Goal: Task Accomplishment & Management: Complete application form

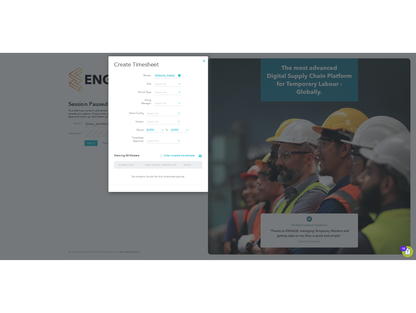
scroll to position [289, 83]
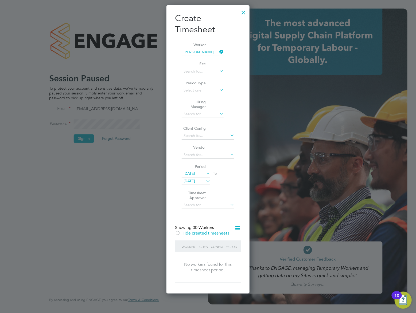
click at [246, 11] on div at bounding box center [244, 11] width 10 height 10
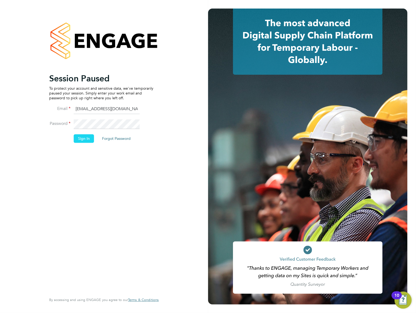
click at [80, 137] on button "Sign In" at bounding box center [84, 138] width 20 height 9
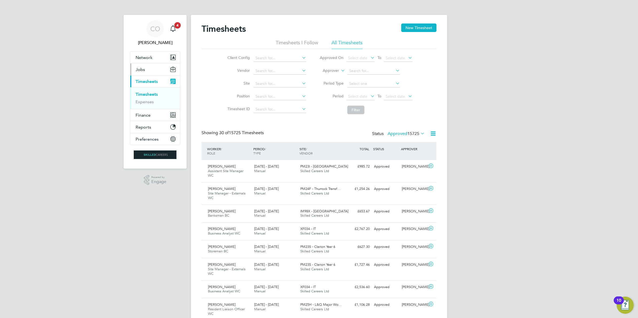
click at [137, 67] on span "Jobs" at bounding box center [140, 69] width 9 height 5
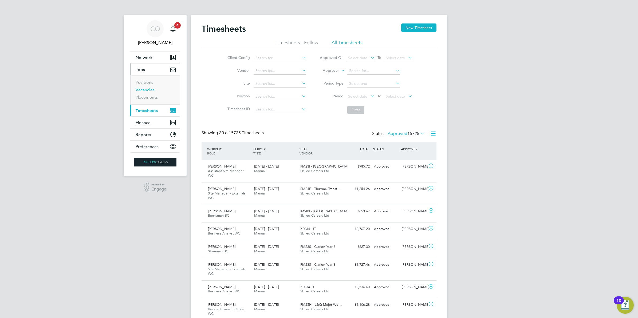
click at [143, 88] on link "Vacancies" at bounding box center [145, 89] width 19 height 5
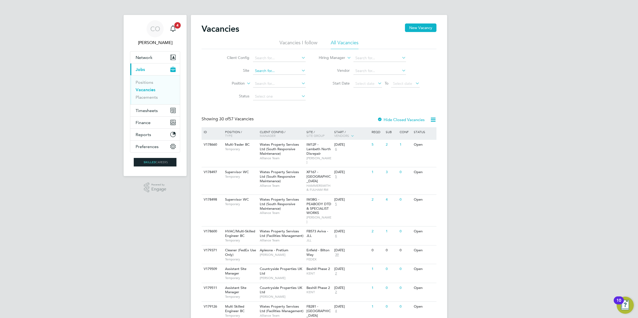
click at [273, 69] on input at bounding box center [279, 70] width 53 height 7
type input "Bexhill Phase 2"
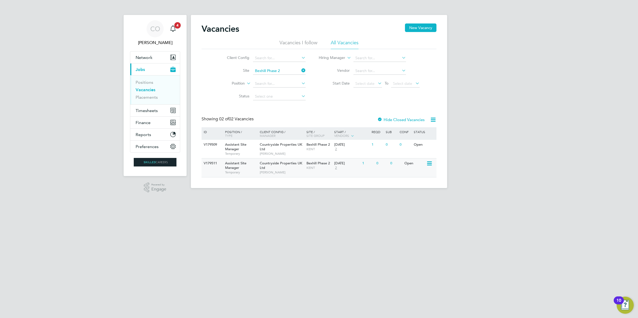
click at [236, 170] on span "Assistant Site Manager" at bounding box center [235, 165] width 21 height 9
click at [272, 147] on span "Countryside Properties UK Ltd" at bounding box center [281, 146] width 42 height 9
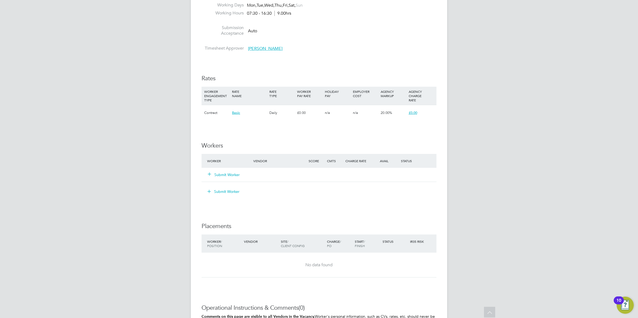
scroll to position [334, 0]
click at [228, 172] on button "Submit Worker" at bounding box center [224, 174] width 32 height 5
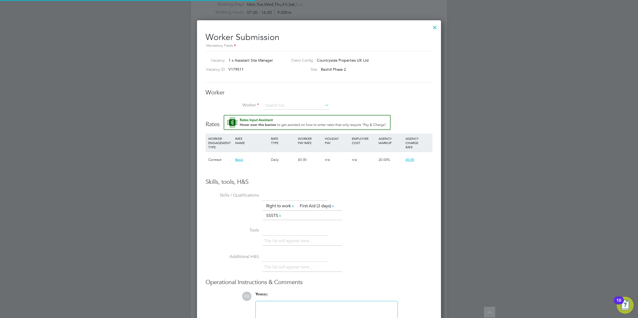
scroll to position [340, 244]
click at [224, 115] on button "Rate Assistant" at bounding box center [307, 122] width 167 height 15
click at [277, 106] on input at bounding box center [296, 106] width 66 height 8
click at [284, 115] on li "Sean Why ton (493116)" at bounding box center [296, 113] width 67 height 7
type input "Sean Whyton (493116)"
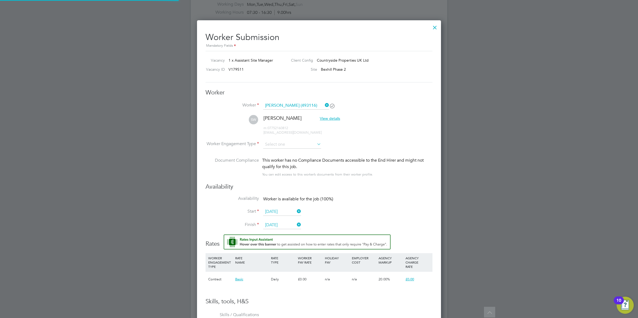
scroll to position [459, 244]
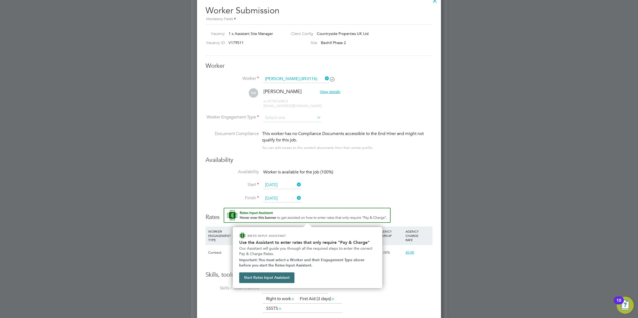
click at [276, 277] on button "Start Rates Input Assistant" at bounding box center [266, 278] width 55 height 11
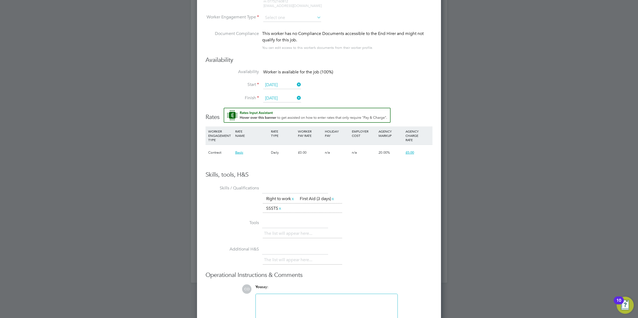
click at [235, 151] on span "Basic" at bounding box center [239, 152] width 8 height 5
click at [240, 153] on span "Basic" at bounding box center [239, 152] width 8 height 5
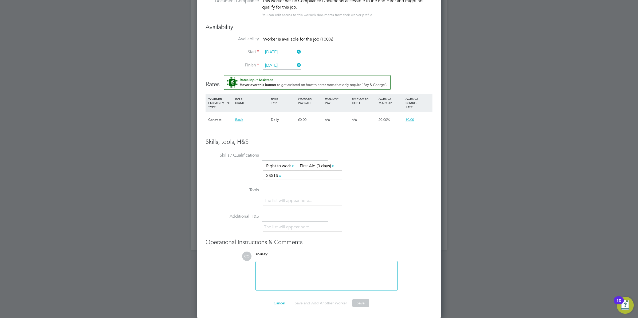
click at [360, 309] on div "Worker Submission Mandatory Fields Vacancy 1 x Assistant Site Manager Client Co…" at bounding box center [319, 90] width 244 height 458
click at [362, 304] on button "Save" at bounding box center [361, 303] width 17 height 9
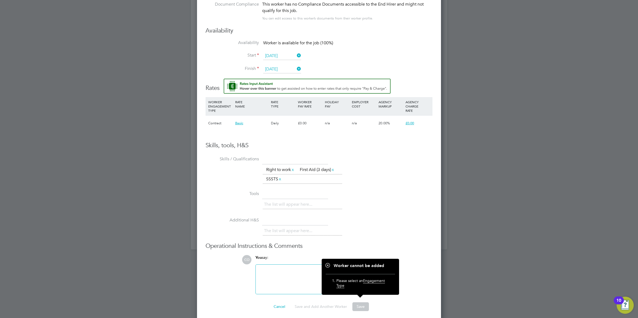
click at [435, 208] on div "Worker Submission Mandatory Fields Vacancy 1 x Assistant Site Manager Client Co…" at bounding box center [319, 91] width 244 height 462
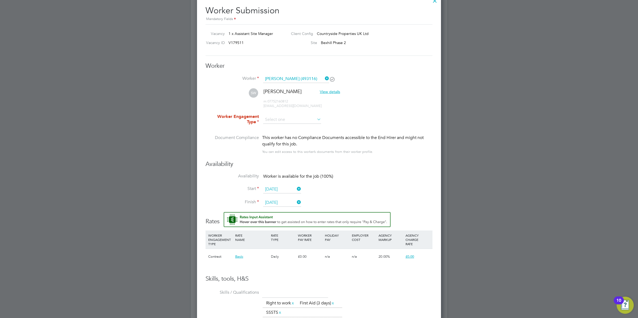
click at [287, 100] on span "m: 07752160812" at bounding box center [276, 101] width 25 height 5
click at [289, 116] on input at bounding box center [292, 120] width 58 height 8
click at [286, 128] on li "Contract" at bounding box center [292, 127] width 59 height 7
type input "Contract"
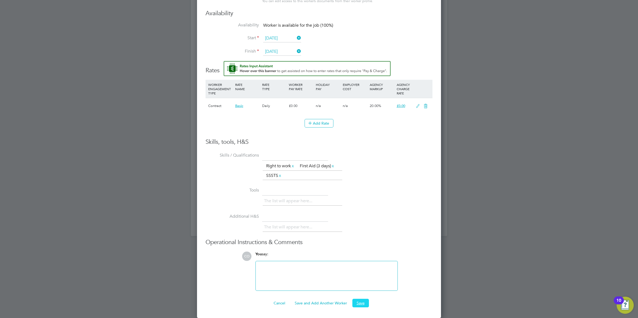
click at [358, 303] on button "Save" at bounding box center [361, 303] width 17 height 9
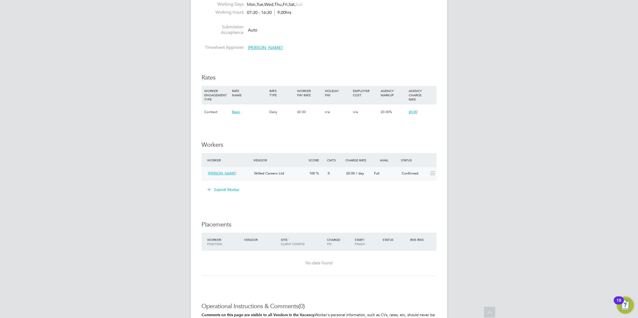
click at [431, 174] on icon at bounding box center [433, 174] width 7 height 4
click at [234, 112] on span "Basic" at bounding box center [236, 112] width 8 height 5
click at [346, 145] on h3 "Workers" at bounding box center [319, 145] width 235 height 8
click at [427, 110] on div "£0.00" at bounding box center [422, 111] width 28 height 15
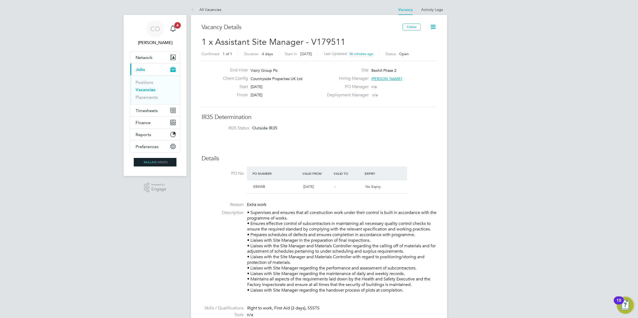
click at [433, 27] on icon at bounding box center [433, 27] width 7 height 7
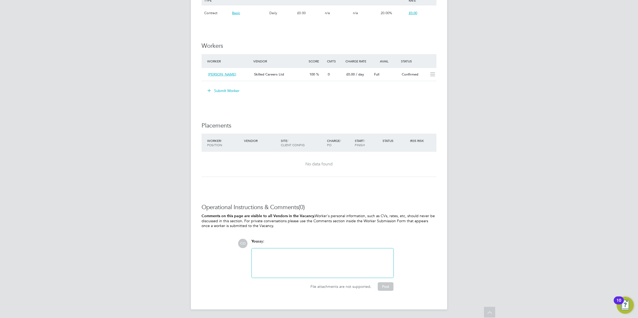
click at [296, 259] on div at bounding box center [322, 263] width 135 height 23
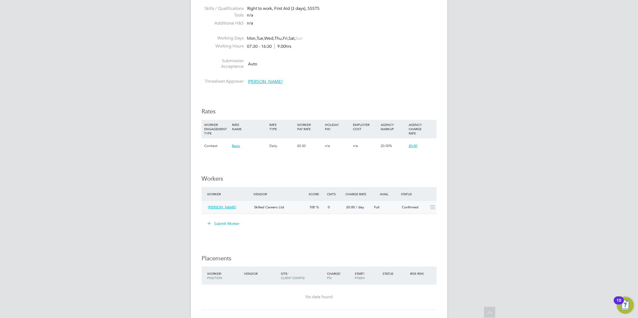
click at [433, 207] on icon at bounding box center [433, 207] width 7 height 4
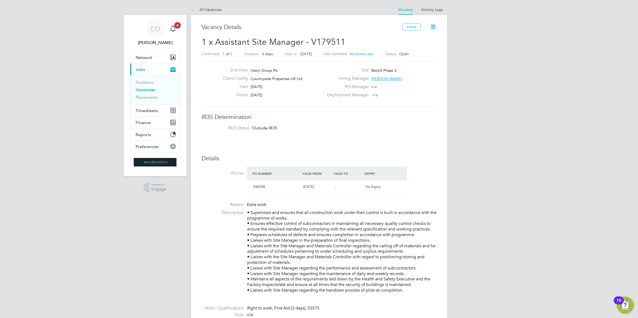
click at [436, 27] on icon at bounding box center [433, 27] width 7 height 7
click at [421, 48] on li "Update Status" at bounding box center [420, 46] width 31 height 7
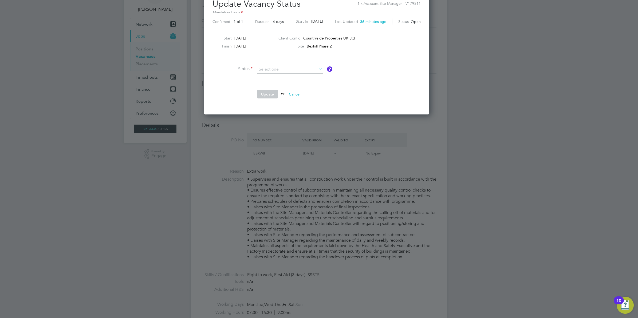
click at [389, 81] on ng-form "Status Comment Update or Cancel" at bounding box center [317, 85] width 208 height 38
click at [292, 72] on input at bounding box center [290, 70] width 66 height 8
click at [287, 76] on li "Completed" at bounding box center [290, 76] width 67 height 7
type input "Completed"
click at [275, 92] on button "Update" at bounding box center [267, 94] width 21 height 9
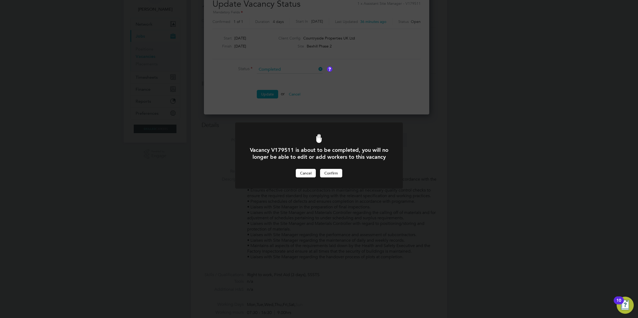
click at [307, 178] on button "Cancel" at bounding box center [306, 173] width 20 height 9
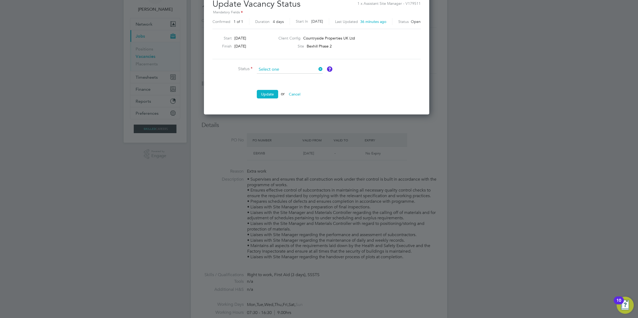
click at [290, 69] on input at bounding box center [290, 70] width 66 height 8
click at [346, 99] on li "Update or Cancel" at bounding box center [293, 97] width 160 height 14
click at [297, 94] on button "Cancel" at bounding box center [295, 94] width 20 height 9
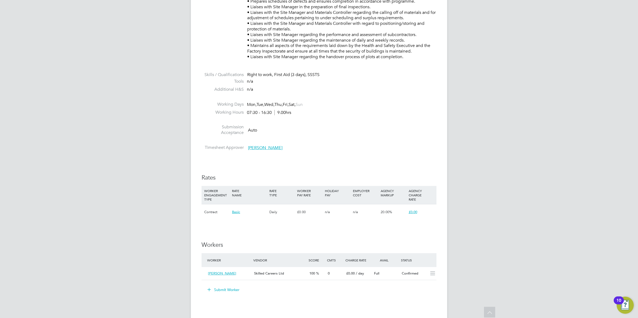
click at [414, 213] on span "£0.00" at bounding box center [413, 212] width 9 height 5
click at [309, 222] on div "IR35 Determination IR35 Status Outside IR35 Details PO No PO Number Valid From …" at bounding box center [319, 189] width 235 height 619
click at [431, 213] on div "£0.00" at bounding box center [422, 212] width 28 height 15
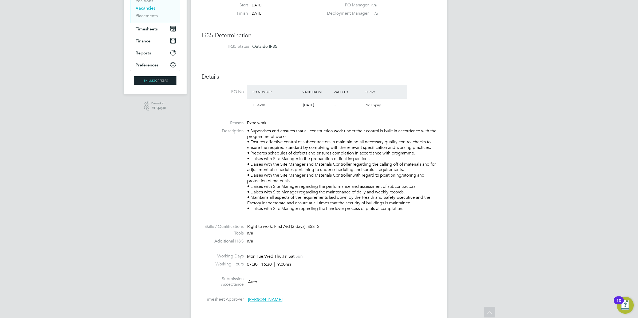
scroll to position [0, 0]
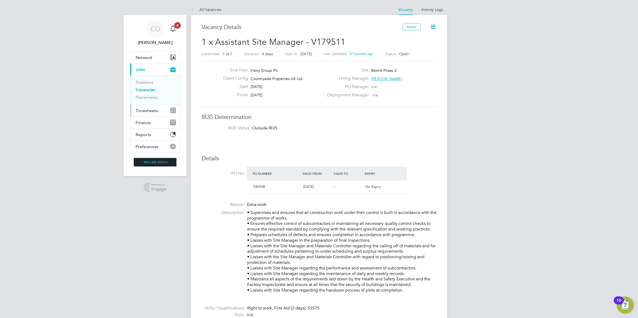
click at [149, 108] on span "Timesheets" at bounding box center [147, 110] width 22 height 5
click at [146, 96] on link "Timesheets" at bounding box center [147, 94] width 22 height 5
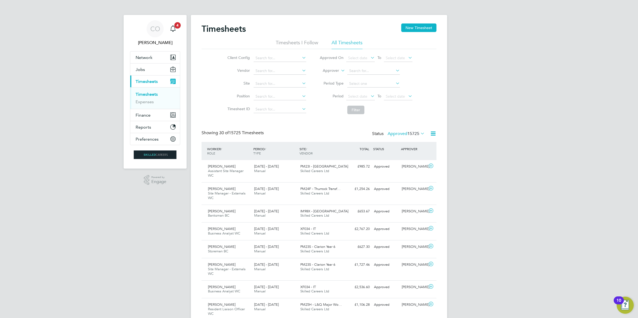
scroll to position [13, 46]
click at [263, 85] on input at bounding box center [280, 83] width 53 height 7
click at [269, 89] on li "Bexhill Phase 2" at bounding box center [289, 90] width 73 height 7
type input "Bexhill Phase 2"
click at [360, 107] on button "Filter" at bounding box center [356, 110] width 17 height 9
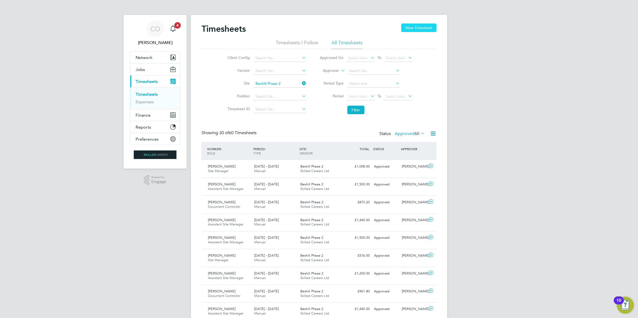
click at [426, 27] on button "New Timesheet" at bounding box center [419, 28] width 35 height 9
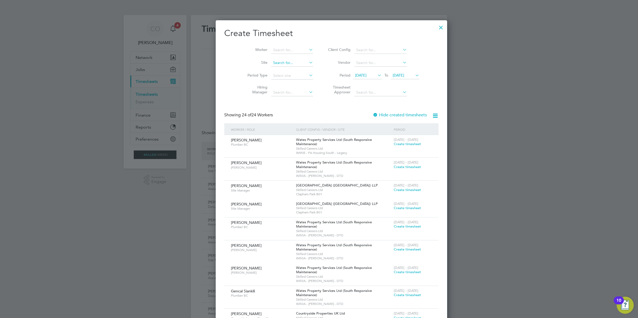
click at [278, 62] on input at bounding box center [292, 62] width 42 height 7
click at [283, 53] on input at bounding box center [292, 49] width 42 height 7
click at [293, 57] on b "Whyton" at bounding box center [300, 57] width 14 height 5
type input "[PERSON_NAME]"
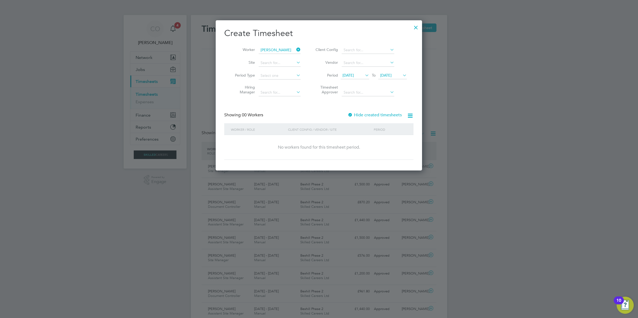
click at [368, 112] on label "Hide created timesheets" at bounding box center [375, 114] width 54 height 5
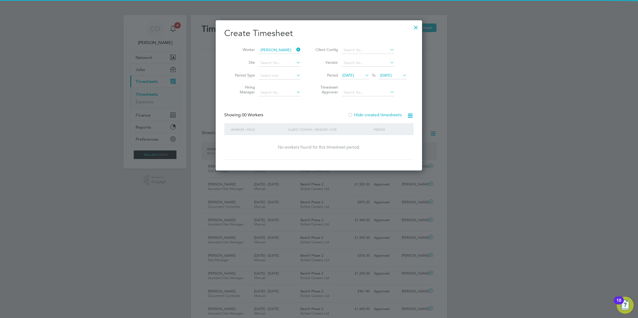
click at [392, 75] on span "22 Aug 2025" at bounding box center [385, 75] width 11 height 5
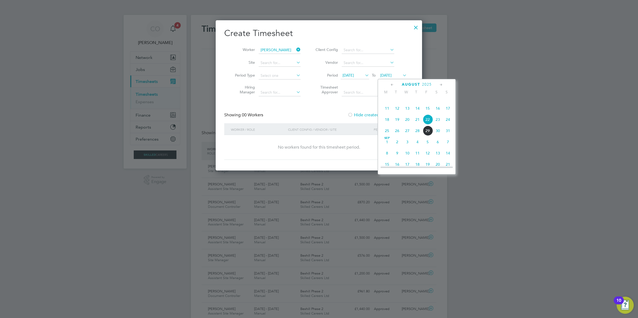
click at [438, 147] on span "6" at bounding box center [438, 142] width 10 height 10
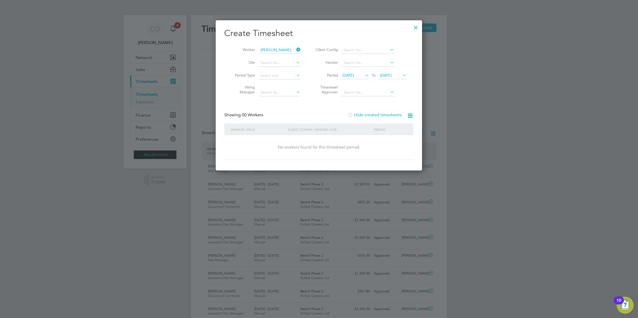
click at [417, 30] on div at bounding box center [416, 26] width 10 height 10
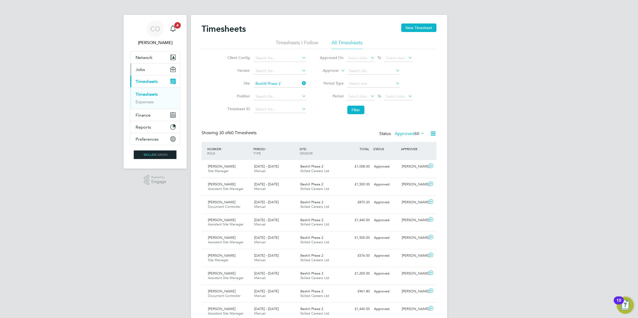
click at [145, 65] on button "Jobs" at bounding box center [155, 70] width 50 height 12
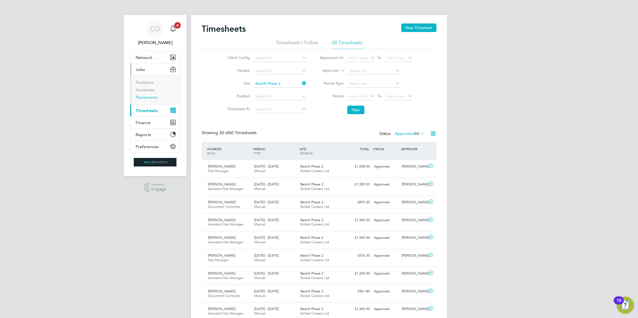
click at [149, 95] on link "Placements" at bounding box center [147, 97] width 22 height 5
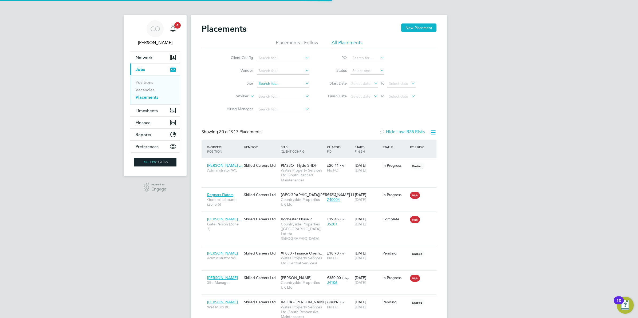
click at [277, 84] on input at bounding box center [283, 83] width 53 height 7
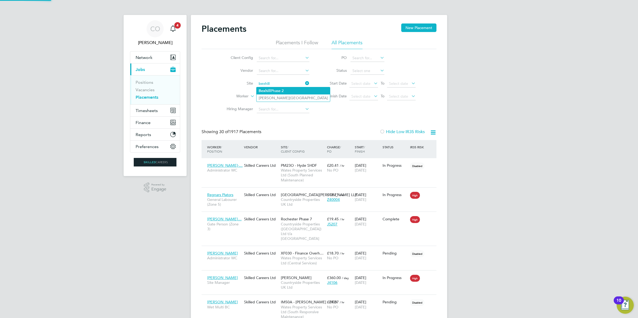
click at [275, 89] on li "Bexhill Phase 2" at bounding box center [293, 90] width 73 height 7
type input "Bexhill Phase 2"
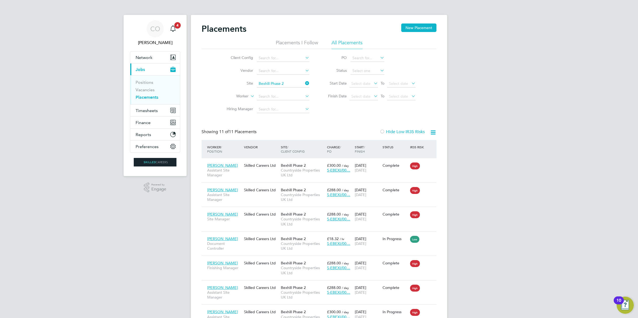
click at [291, 40] on li "Placements I Follow" at bounding box center [297, 45] width 42 height 10
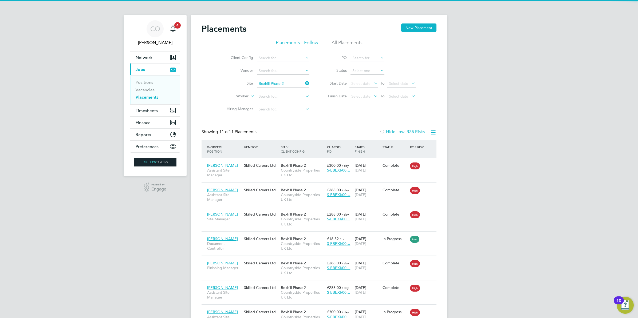
click at [338, 41] on li "All Placements" at bounding box center [347, 45] width 31 height 10
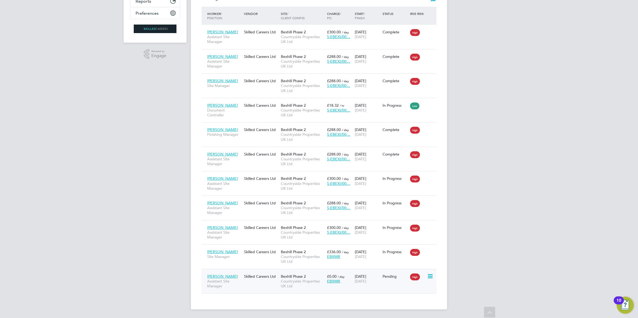
click at [433, 276] on icon at bounding box center [429, 277] width 5 height 6
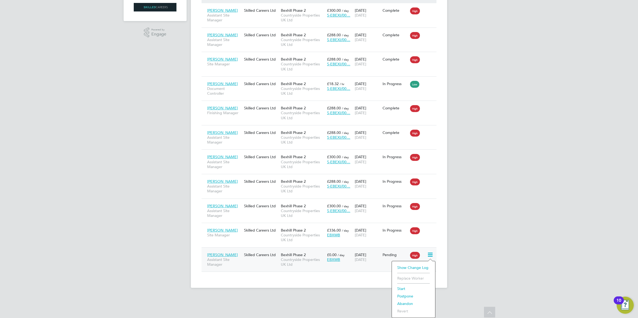
click at [404, 290] on li "Start" at bounding box center [414, 288] width 38 height 7
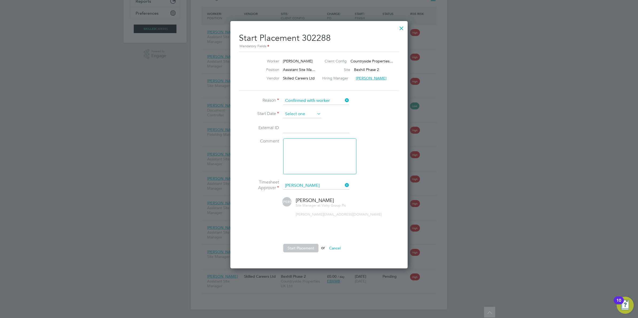
click at [301, 112] on input at bounding box center [302, 114] width 38 height 8
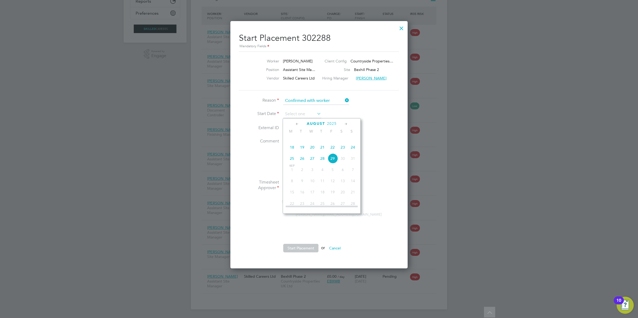
click at [304, 163] on span "26" at bounding box center [302, 159] width 10 height 10
type input "[DATE]"
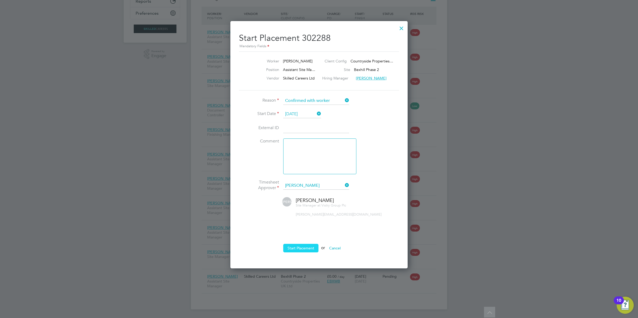
click at [298, 249] on button "Start Placement" at bounding box center [300, 248] width 35 height 9
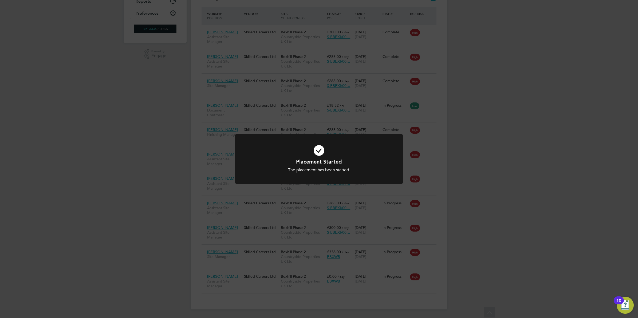
click at [496, 222] on div "Placement Started The placement has been started. Cancel Okay" at bounding box center [319, 159] width 638 height 318
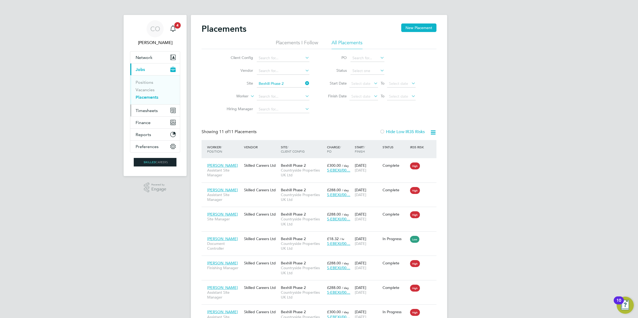
click at [155, 111] on span "Timesheets" at bounding box center [147, 110] width 22 height 5
click at [150, 94] on link "Timesheets" at bounding box center [147, 94] width 22 height 5
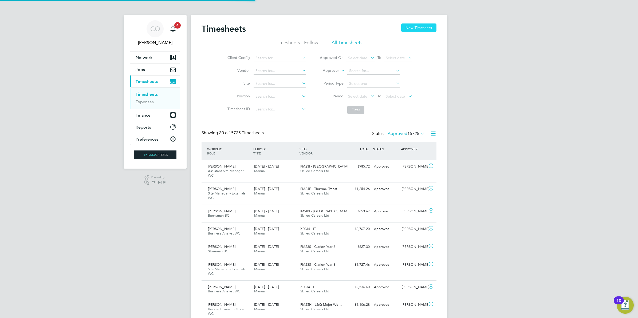
click at [431, 31] on button "New Timesheet" at bounding box center [419, 28] width 35 height 9
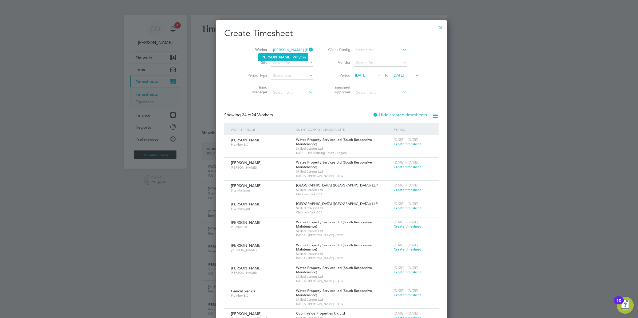
click at [275, 60] on li "Sean Wh yton" at bounding box center [284, 57] width 50 height 7
type input "[PERSON_NAME]"
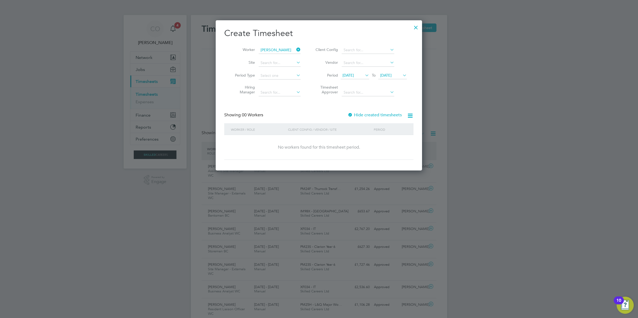
click at [402, 73] on icon at bounding box center [402, 75] width 0 height 7
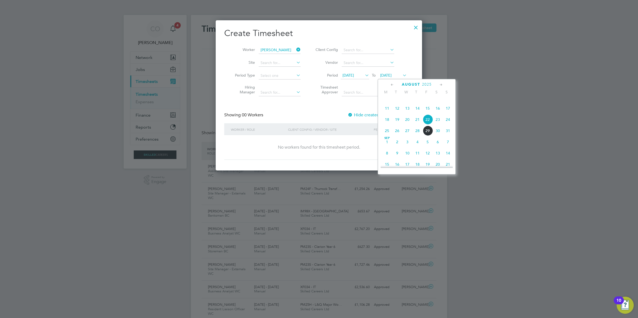
click at [429, 136] on span "29" at bounding box center [428, 131] width 10 height 10
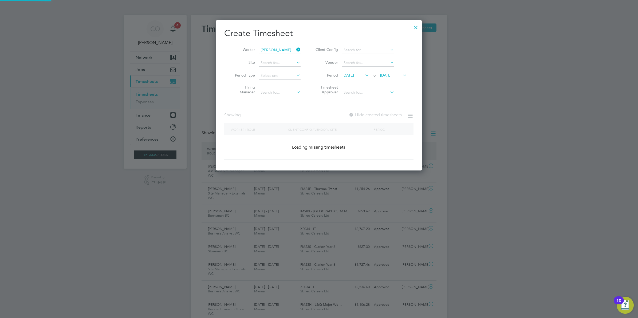
click at [429, 138] on div at bounding box center [319, 159] width 638 height 318
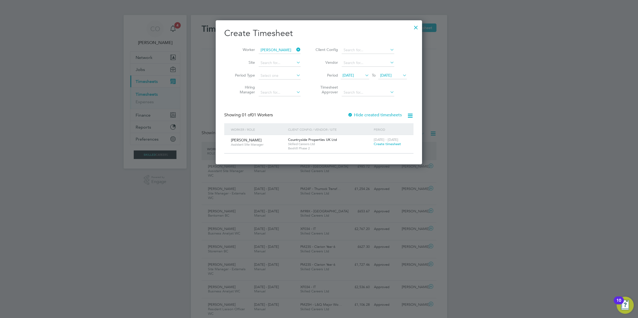
click at [401, 143] on span "Create timesheet" at bounding box center [387, 144] width 27 height 5
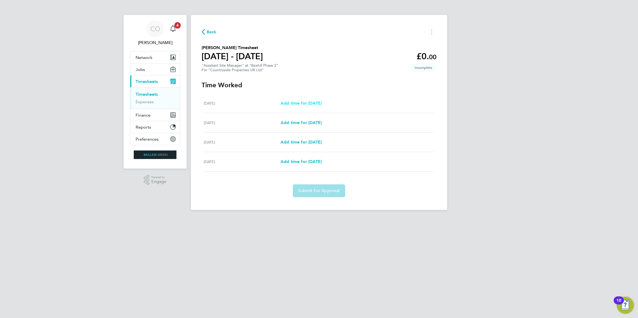
click at [310, 106] on span "Add time for Tue 26 Aug" at bounding box center [301, 103] width 41 height 5
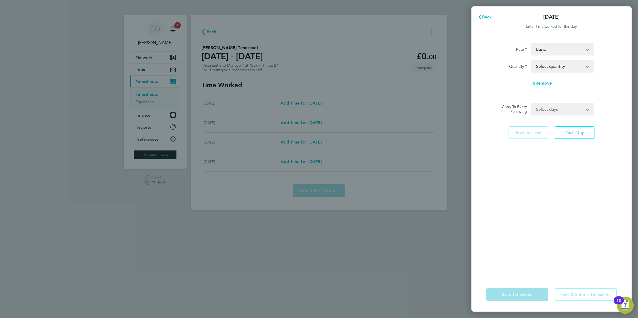
click at [559, 66] on select "Select quantity 0.5 1" at bounding box center [560, 66] width 56 height 12
select select "1"
click at [532, 60] on select "Select quantity 0.5 1" at bounding box center [560, 66] width 56 height 12
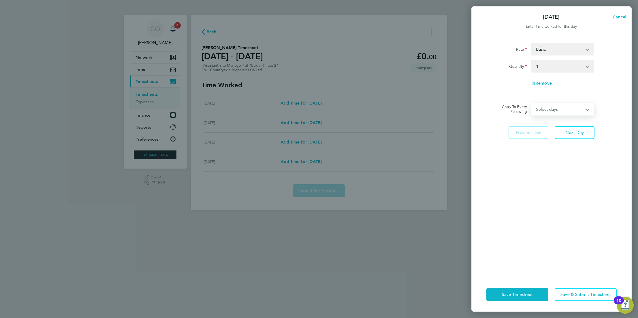
click at [555, 109] on select "Select days Day Wednesday Thursday Friday" at bounding box center [560, 109] width 56 height 12
select select "DAY"
click at [532, 103] on select "Select days Day Wednesday Thursday Friday" at bounding box center [560, 109] width 56 height 12
click at [550, 125] on select "27 Aug 2025 28 Aug 2025 29 Aug 2025" at bounding box center [560, 126] width 56 height 12
select select "2025-08-28"
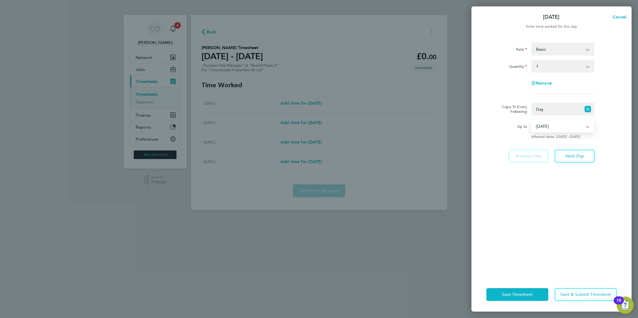
click at [532, 120] on select "27 Aug 2025 28 Aug 2025 29 Aug 2025" at bounding box center [560, 126] width 56 height 12
click at [523, 291] on button "Save Timesheet" at bounding box center [518, 295] width 62 height 13
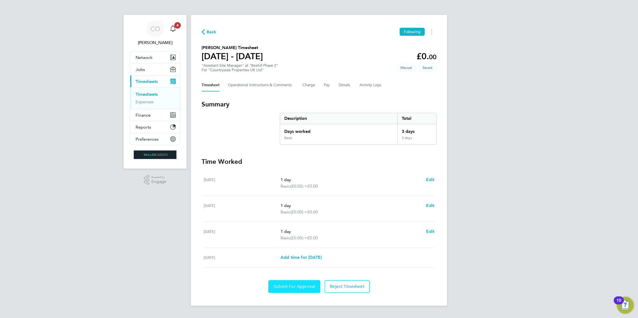
click at [305, 289] on span "Submit For Approval" at bounding box center [294, 286] width 41 height 5
click at [344, 89] on button "Details" at bounding box center [345, 85] width 12 height 13
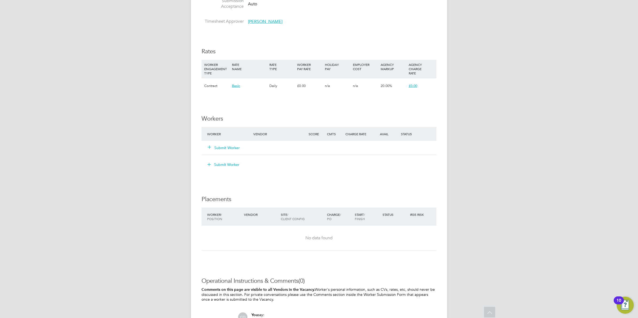
scroll to position [367, 0]
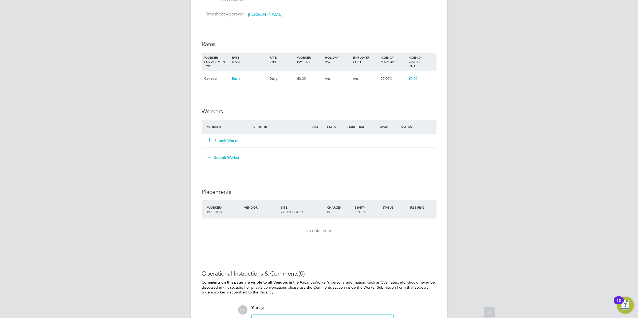
click at [232, 139] on button "Submit Worker" at bounding box center [224, 140] width 32 height 5
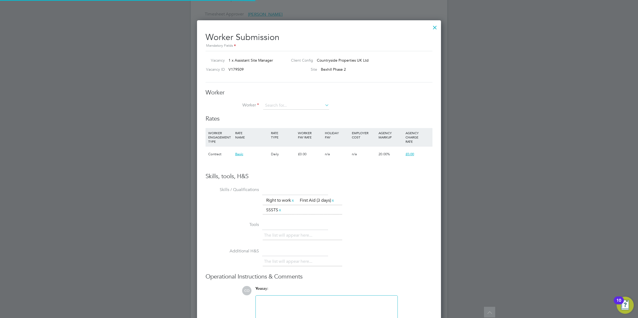
scroll to position [340, 244]
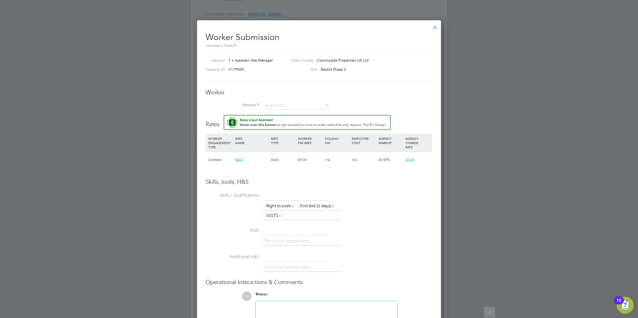
click at [224, 115] on button "Rate Assistant" at bounding box center [307, 122] width 167 height 15
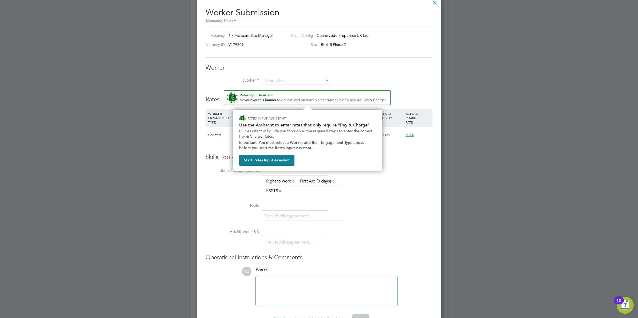
scroll to position [368, 0]
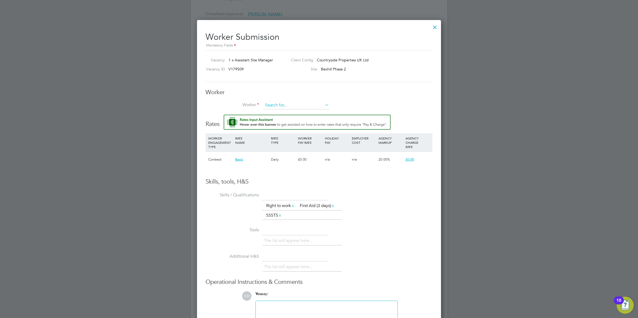
click at [305, 110] on div "All Vacancies Vacancy Activity Logs Vacancy Activity Logs All Vacancies Vacancy…" at bounding box center [319, 7] width 256 height 740
click at [285, 118] on li "+ Add new" at bounding box center [296, 120] width 67 height 7
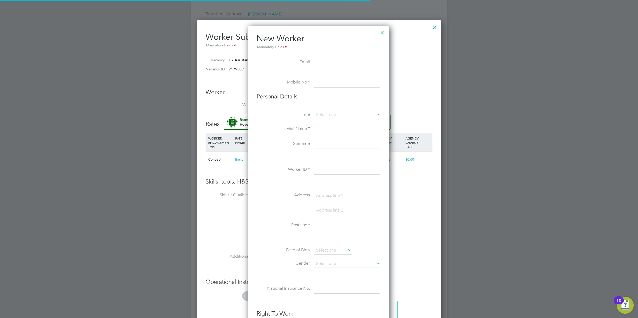
scroll to position [456, 142]
click at [342, 65] on input at bounding box center [347, 63] width 66 height 10
paste input "tobyscottpalmer@outlook.com"
type input "tobyscottpalmer@outlook.com"
click at [334, 84] on input at bounding box center [347, 83] width 66 height 10
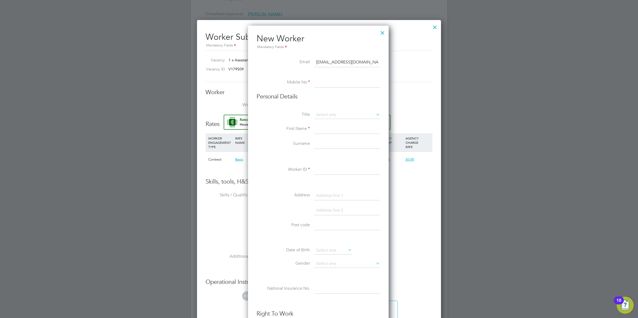
paste input "+44 7733 236423"
type input "+44 7733 236423"
click at [323, 126] on input at bounding box center [347, 129] width 66 height 10
type input "Toby"
click at [328, 148] on input at bounding box center [347, 144] width 66 height 10
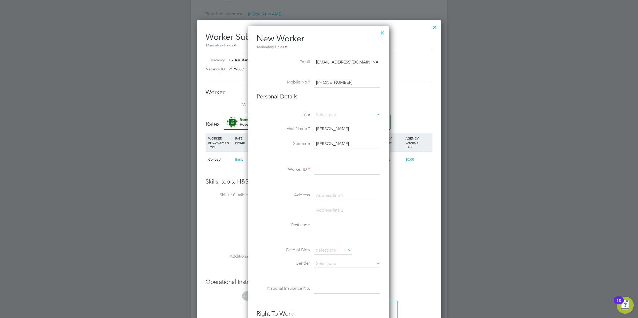
type input "Scott -Palmer"
click at [322, 170] on input at bounding box center [347, 170] width 66 height 10
type input "487609"
drag, startPoint x: 315, startPoint y: 228, endPoint x: 324, endPoint y: 227, distance: 8.0
click at [315, 228] on input at bounding box center [347, 226] width 66 height 10
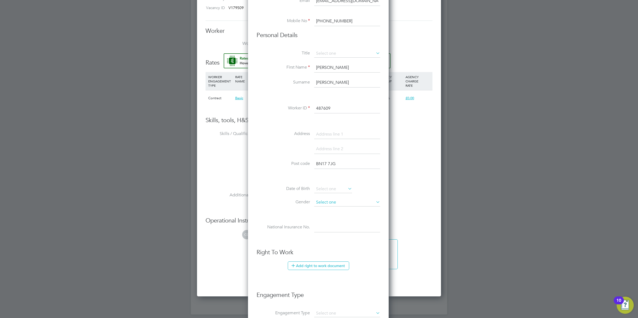
scroll to position [434, 0]
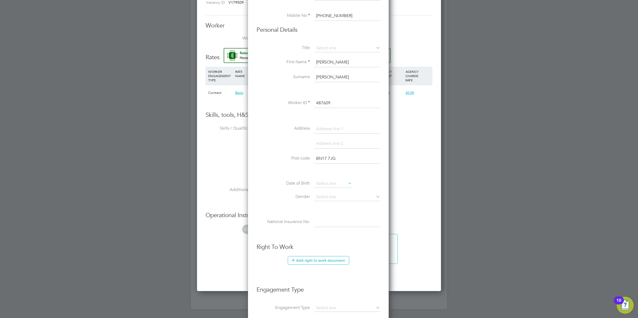
type input "BN17 7JG"
click at [366, 305] on li "Engagement Type" at bounding box center [319, 293] width 124 height 24
click at [365, 310] on input at bounding box center [347, 308] width 66 height 7
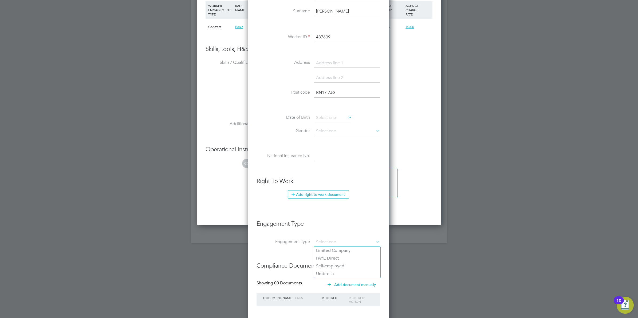
scroll to position [501, 0]
click at [333, 271] on li "Umbrella" at bounding box center [347, 274] width 67 height 8
type input "Umbrella"
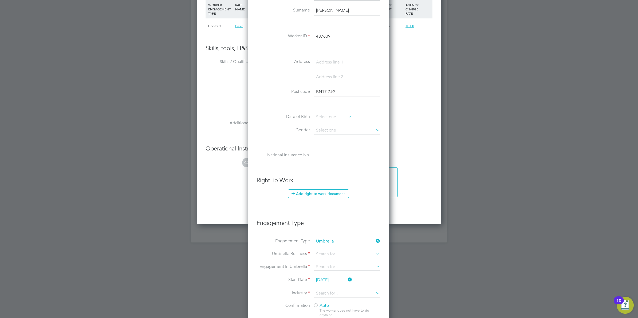
scroll to position [555, 142]
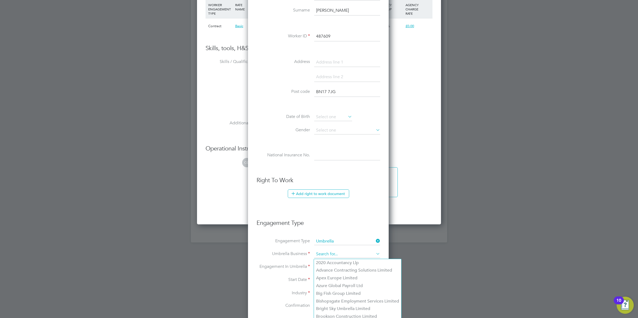
click at [333, 256] on input at bounding box center [347, 254] width 66 height 7
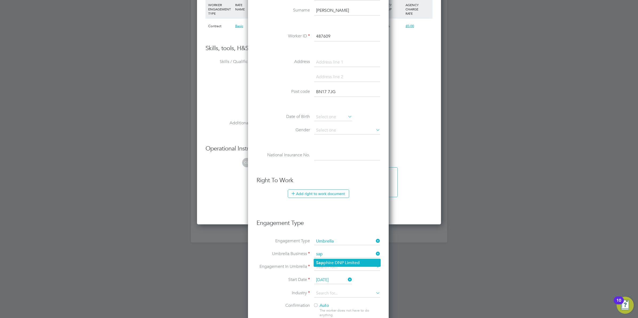
click at [332, 259] on li "Sap phire DNP Limited" at bounding box center [347, 263] width 67 height 8
type input "Sapphire DNP Limited"
click at [337, 267] on input at bounding box center [347, 267] width 66 height 7
click at [337, 283] on li "CIS Self-employed" at bounding box center [347, 284] width 67 height 8
type input "CIS Self-employed"
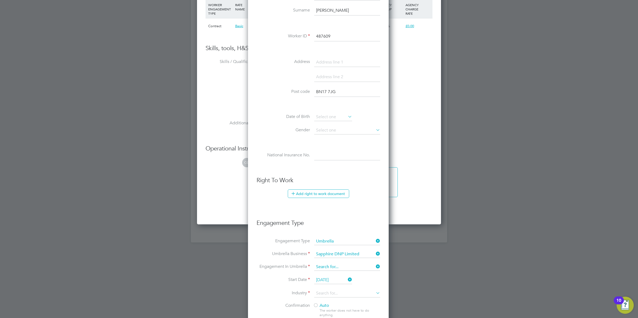
click at [337, 267] on input at bounding box center [347, 267] width 66 height 7
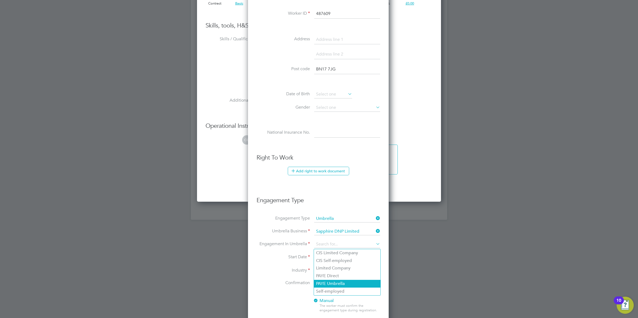
scroll to position [535, 0]
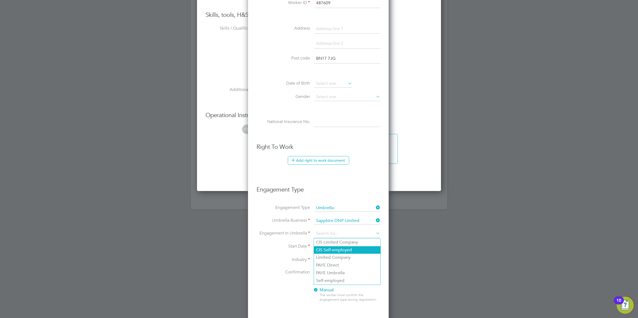
click at [348, 249] on li "CIS Self-employed" at bounding box center [347, 251] width 67 height 8
type input "CIS Self-employed"
click at [359, 263] on input at bounding box center [347, 260] width 66 height 8
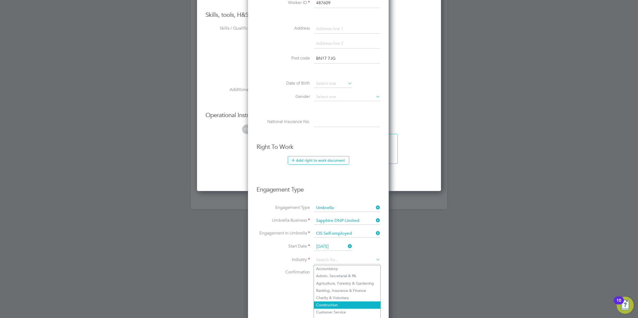
click at [349, 303] on li "Construction" at bounding box center [347, 305] width 67 height 7
type input "Construction"
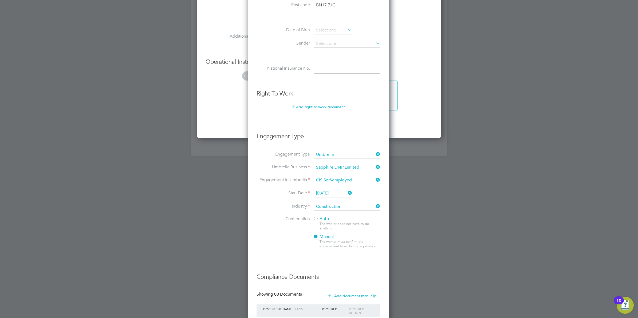
scroll to position [496, 0]
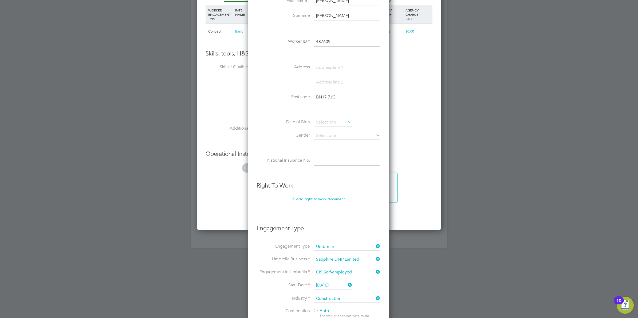
click at [316, 201] on button "Add right to work document" at bounding box center [318, 199] width 61 height 9
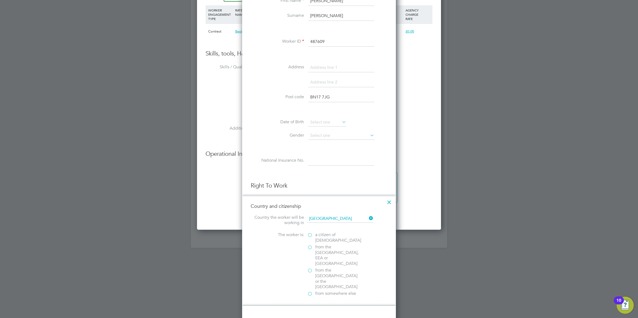
click at [312, 236] on label "a citizen of United Kingdom" at bounding box center [333, 237] width 53 height 11
click at [0, 0] on input "a citizen of United Kingdom" at bounding box center [0, 0] width 0 height 0
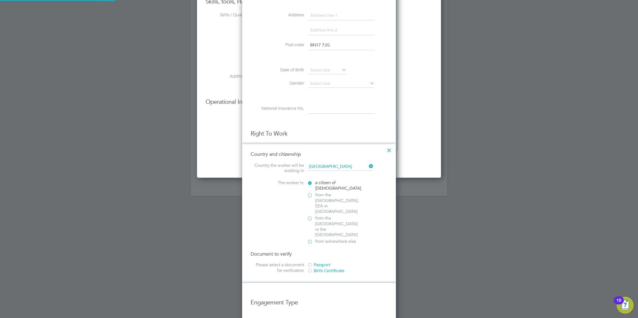
scroll to position [563, 0]
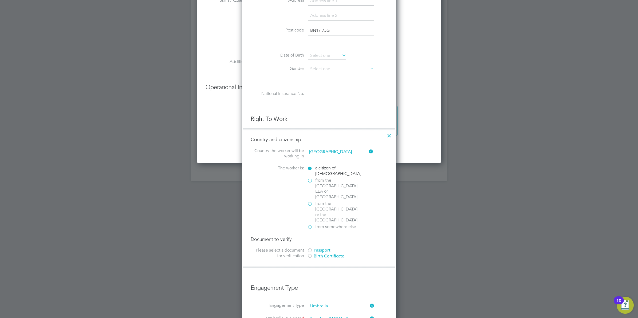
click at [309, 248] on div at bounding box center [309, 250] width 5 height 5
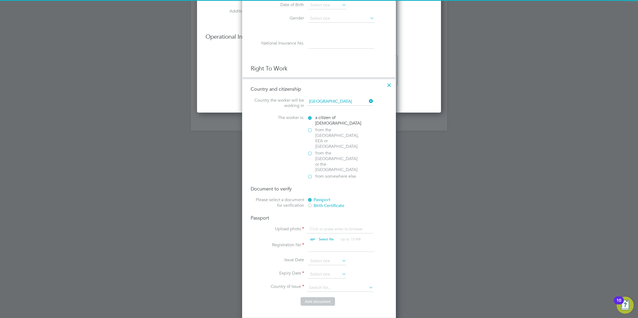
scroll to position [629, 0]
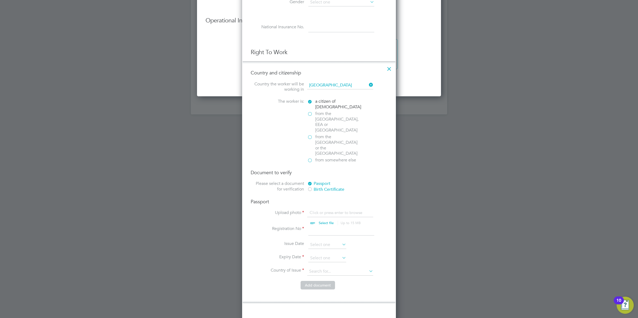
click at [318, 210] on input "file" at bounding box center [332, 218] width 84 height 16
type input "C:\fakepath\Scott-Palmer , Exp 01.05.2029.png"
click at [314, 226] on input at bounding box center [342, 231] width 66 height 10
type input "556020196"
click at [336, 241] on input at bounding box center [328, 245] width 38 height 8
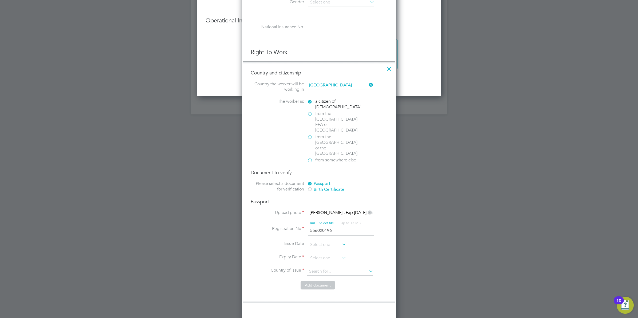
scroll to position [211, 0]
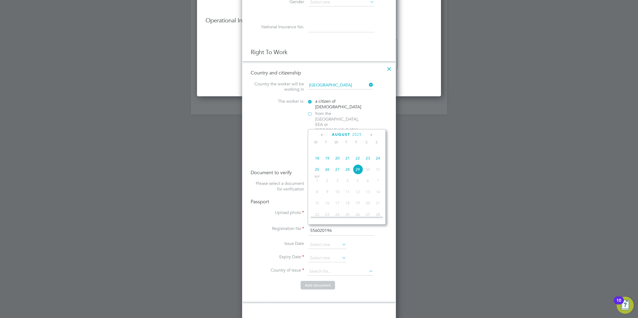
click at [354, 133] on span "2025" at bounding box center [357, 135] width 10 height 5
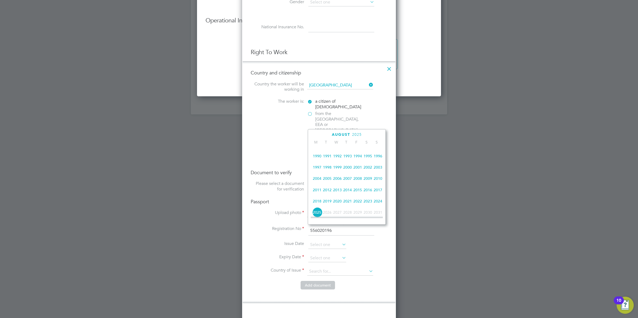
scroll to position [111, 0]
click at [318, 206] on span "2018" at bounding box center [317, 202] width 10 height 10
click at [380, 159] on span "Jul 1" at bounding box center [378, 156] width 10 height 10
type input "01 Jul 2018"
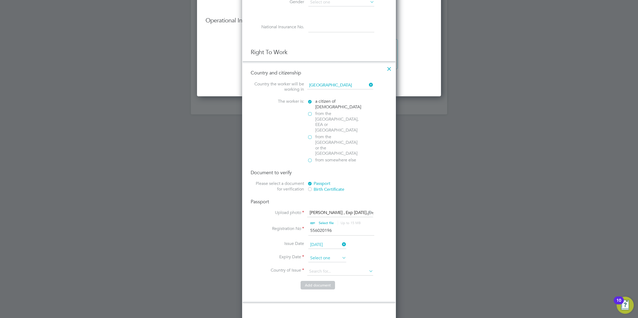
click at [319, 255] on input at bounding box center [328, 259] width 38 height 8
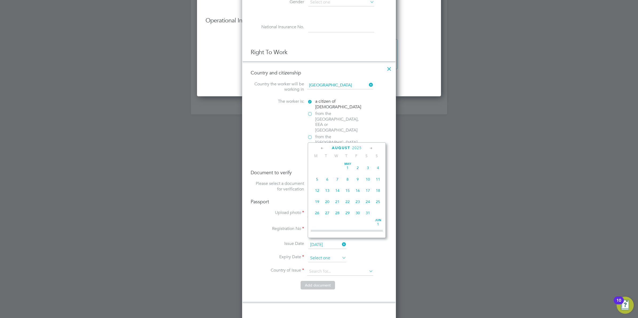
scroll to position [211, 0]
click at [345, 149] on span "August" at bounding box center [341, 148] width 18 height 5
click at [323, 149] on icon at bounding box center [322, 149] width 5 height 6
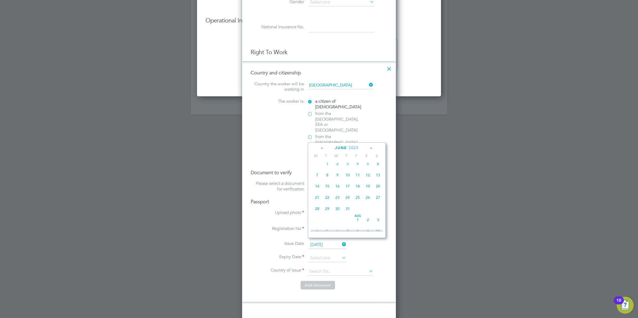
scroll to position [58, 0]
click at [323, 149] on icon at bounding box center [322, 149] width 5 height 6
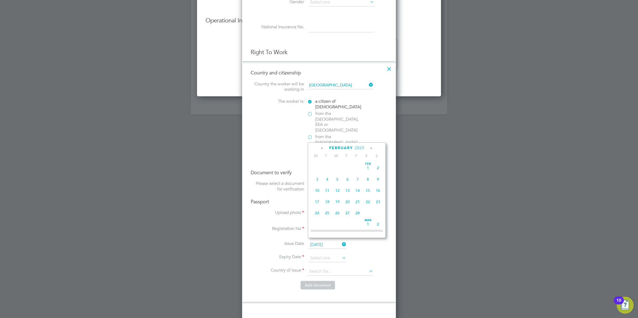
click at [323, 149] on icon at bounding box center [322, 149] width 5 height 6
click at [372, 148] on icon at bounding box center [371, 149] width 5 height 6
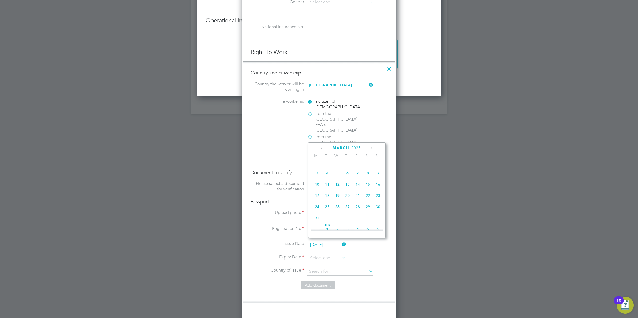
click at [372, 148] on icon at bounding box center [371, 149] width 5 height 6
click at [320, 145] on div "June 2025 M T W T F S S Dec 1 2 3 4 5 6 7 8 9 10 11 12 13 14 15 16 17 18 19 20 …" at bounding box center [347, 191] width 78 height 96
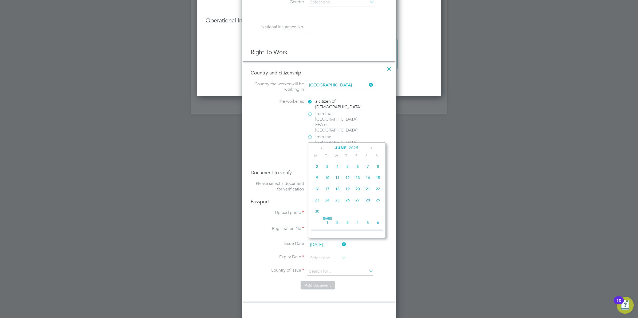
click at [323, 149] on icon at bounding box center [322, 149] width 5 height 6
click at [346, 162] on span "May 1" at bounding box center [348, 157] width 10 height 10
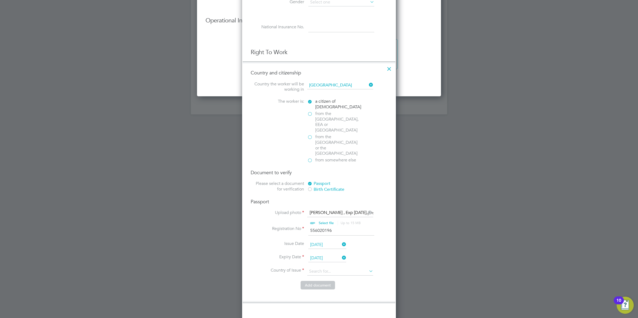
click at [334, 255] on input "01 May 2025" at bounding box center [328, 259] width 38 height 8
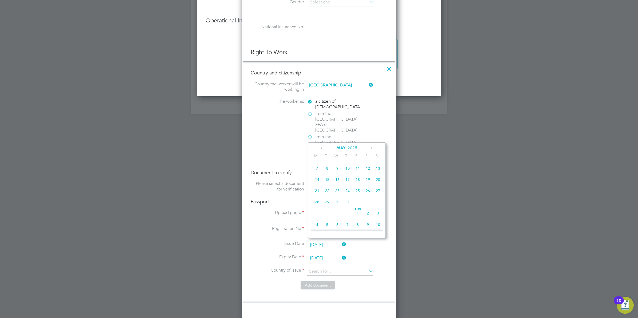
scroll to position [164, 0]
click at [354, 148] on span "2025" at bounding box center [353, 148] width 10 height 5
click at [360, 196] on span "2029" at bounding box center [358, 193] width 10 height 10
click at [326, 209] on span "May 1" at bounding box center [327, 204] width 10 height 10
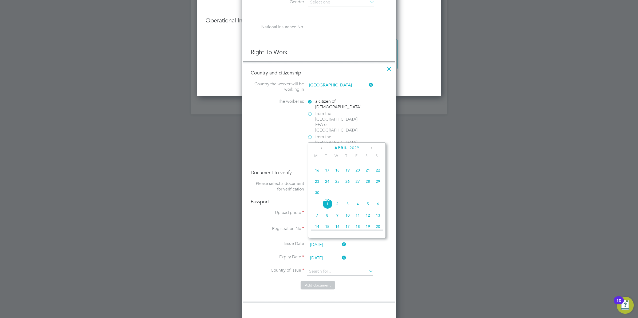
type input "01 May 2029"
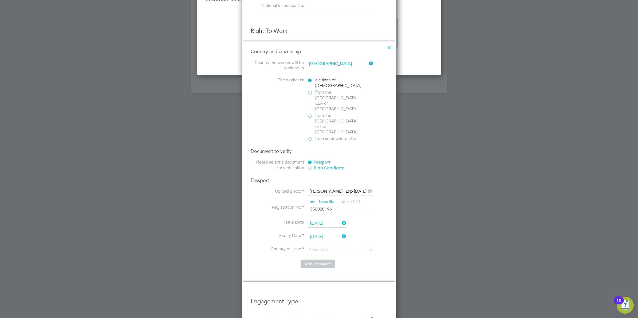
scroll to position [663, 0]
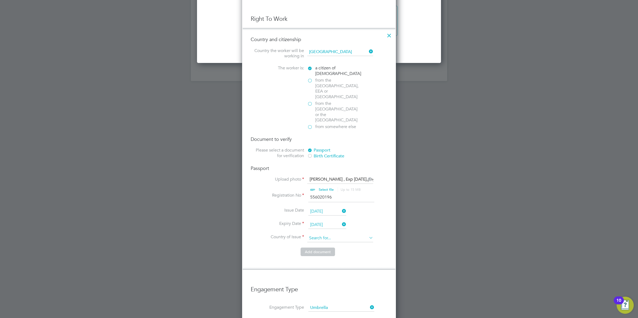
click at [323, 235] on input at bounding box center [340, 239] width 66 height 8
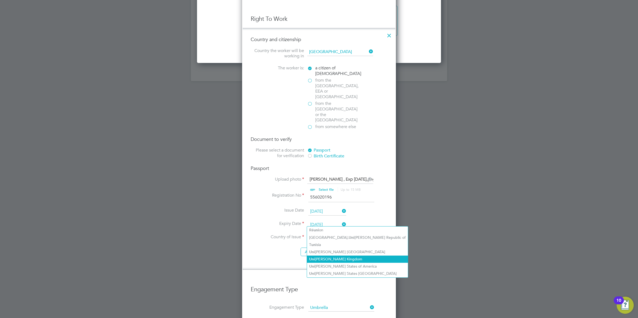
click at [334, 260] on li "Uni ted Kingdom" at bounding box center [357, 259] width 101 height 7
type input "United Kingdom"
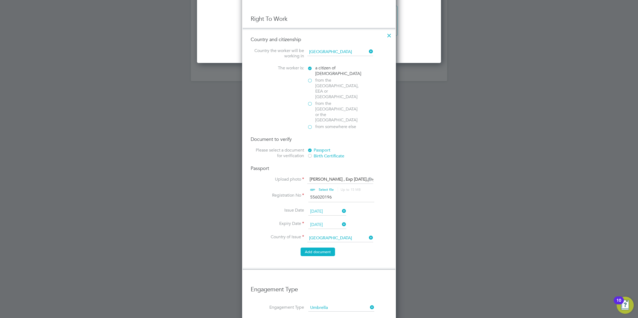
click at [324, 248] on button "Add document" at bounding box center [318, 252] width 34 height 9
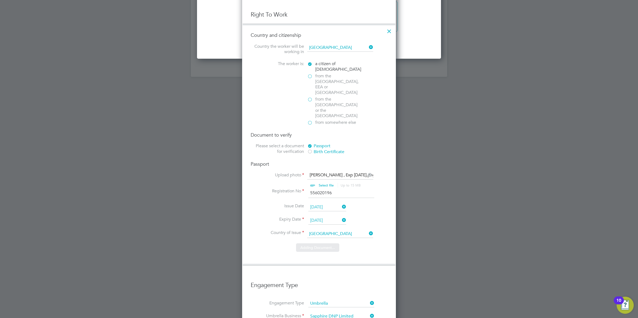
scroll to position [593, 142]
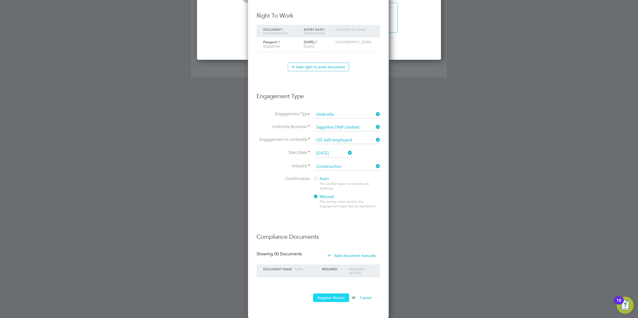
click at [342, 297] on button "Register Worker" at bounding box center [331, 298] width 36 height 9
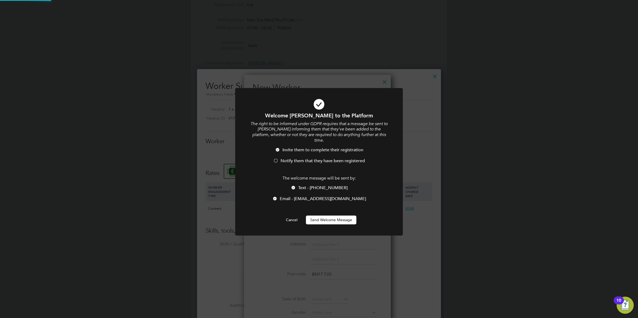
scroll to position [0, 0]
click at [327, 218] on button "Send Welcome Message" at bounding box center [331, 220] width 50 height 9
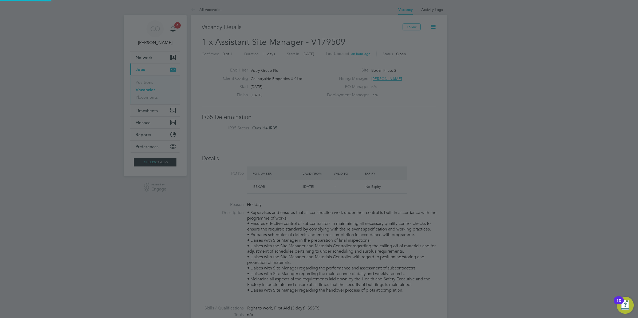
scroll to position [318, 0]
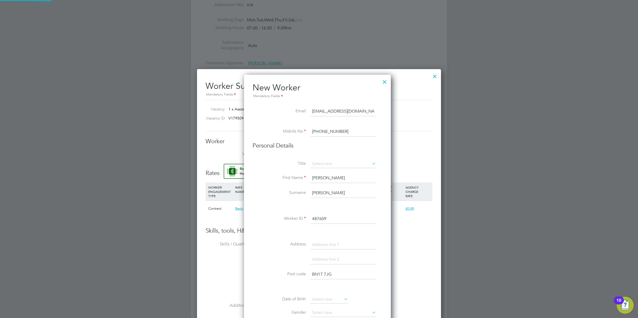
type input "Toby Scott -Palmer (487609)"
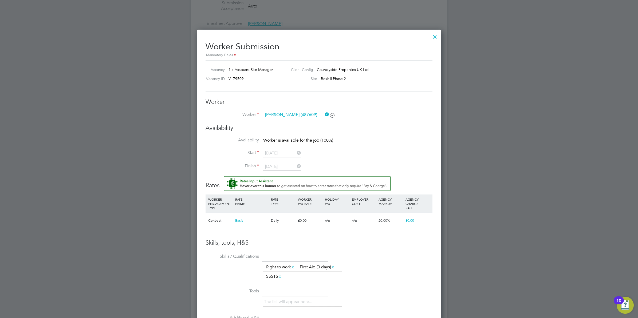
scroll to position [259, 0]
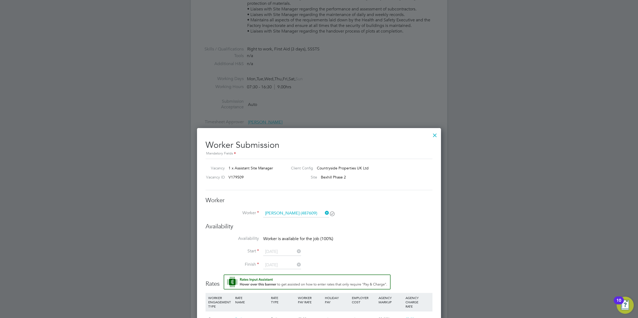
click at [377, 233] on div "Availability Availability Worker is available for the job (100%) Start 26 Aug 2…" at bounding box center [319, 249] width 227 height 52
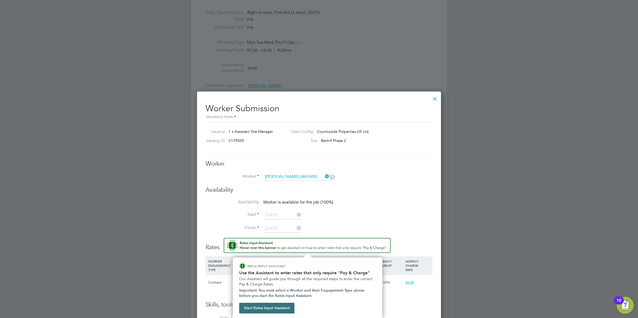
click at [282, 308] on button "Start Rates Input Assistant" at bounding box center [266, 308] width 55 height 11
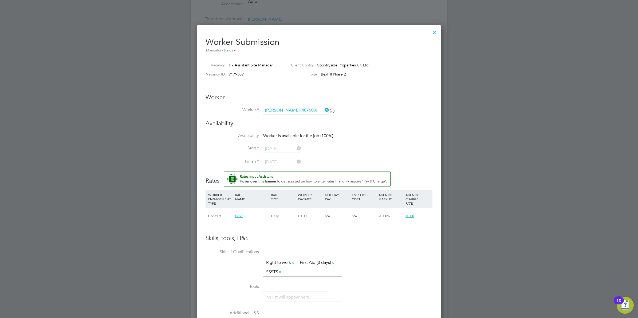
scroll to position [363, 0]
click at [428, 214] on div "£0.00" at bounding box center [417, 215] width 27 height 15
click at [375, 149] on li "Start 26 Aug 2025" at bounding box center [319, 151] width 227 height 13
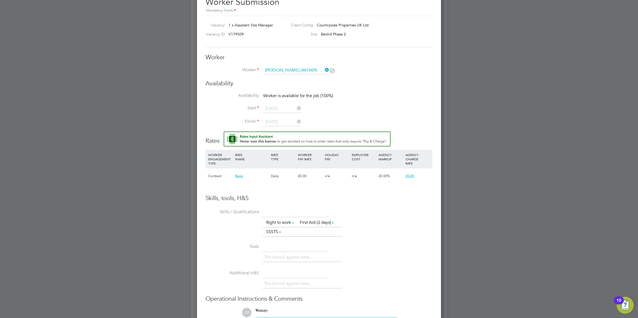
scroll to position [460, 0]
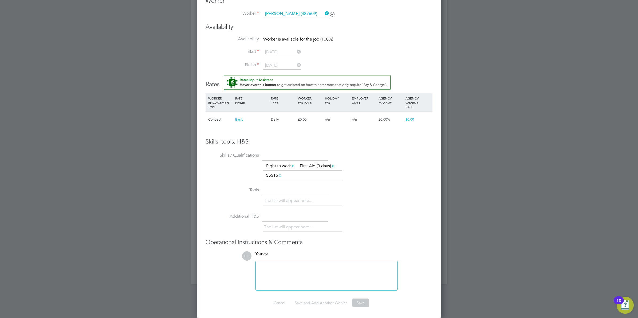
click at [278, 47] on li "Availability Worker is available for the job (100%)" at bounding box center [319, 42] width 227 height 12
drag, startPoint x: 278, startPoint y: 47, endPoint x: 383, endPoint y: 39, distance: 104.8
click at [396, 47] on li "Availability Worker is available for the job (100%)" at bounding box center [319, 42] width 227 height 12
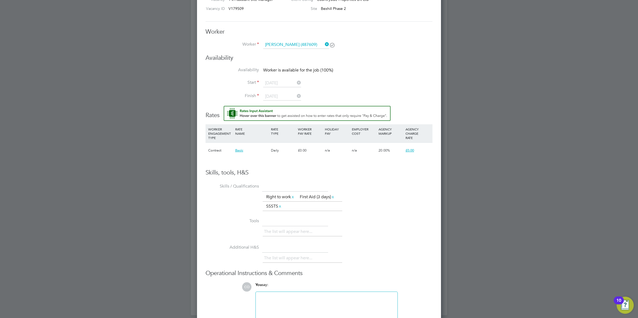
scroll to position [393, 0]
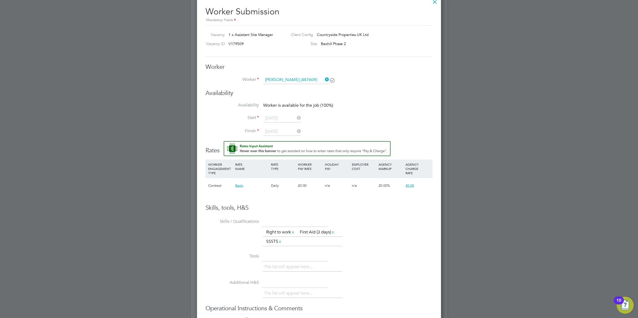
click at [324, 80] on icon at bounding box center [324, 79] width 0 height 7
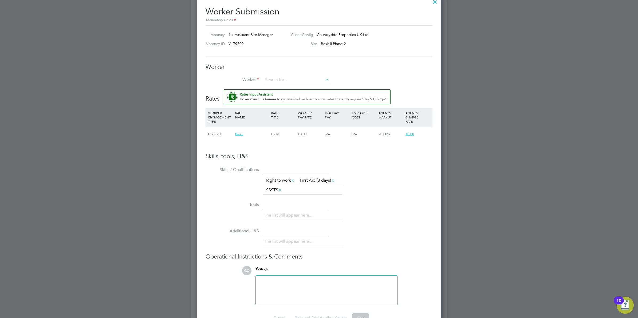
scroll to position [340, 244]
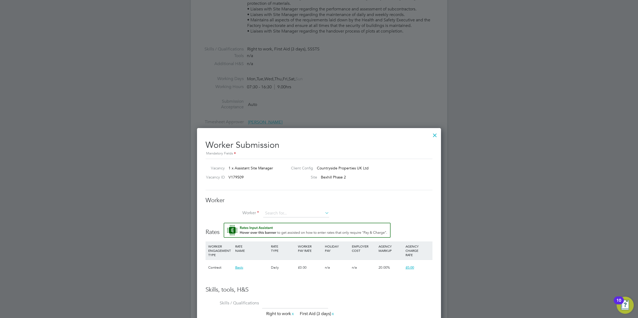
click at [431, 130] on div at bounding box center [435, 134] width 10 height 10
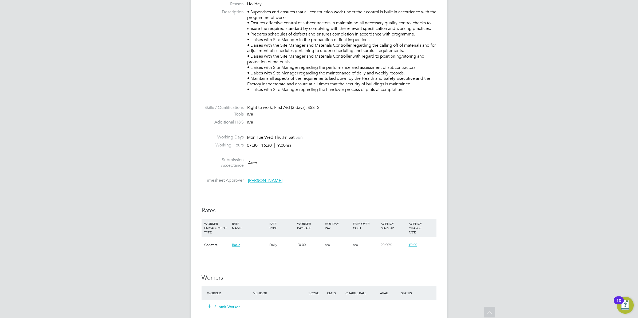
scroll to position [234, 0]
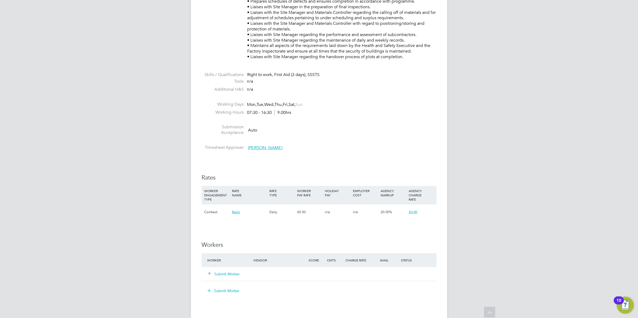
click at [236, 272] on button "Submit Worker" at bounding box center [224, 274] width 32 height 5
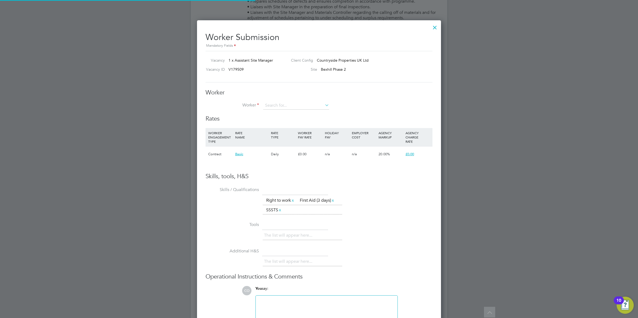
scroll to position [8, 139]
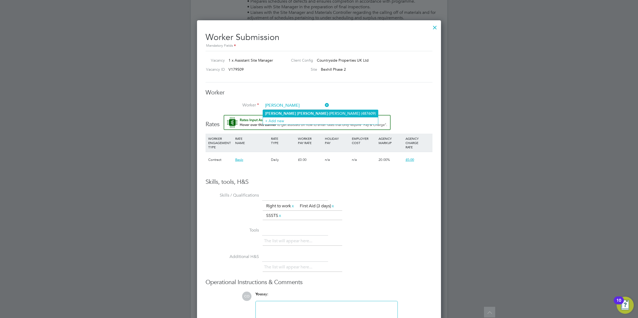
type input "toby scott"
click at [321, 114] on li "Worker" at bounding box center [319, 108] width 227 height 13
click at [301, 107] on input at bounding box center [296, 106] width 66 height 8
click at [297, 114] on li "Toby Scott -Palmer (487609)" at bounding box center [320, 113] width 115 height 7
type input "Toby Scott -Palmer (487609)"
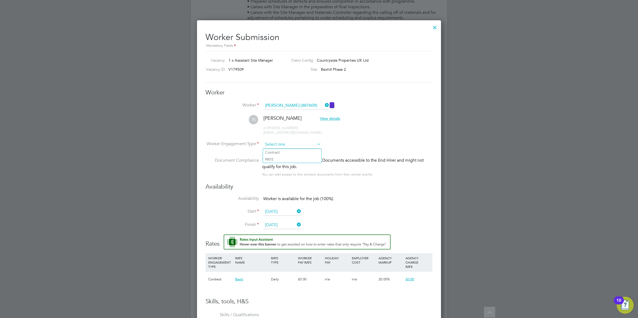
click at [290, 146] on input at bounding box center [292, 145] width 58 height 8
click at [290, 150] on li "Contract" at bounding box center [292, 152] width 59 height 7
type input "Contract"
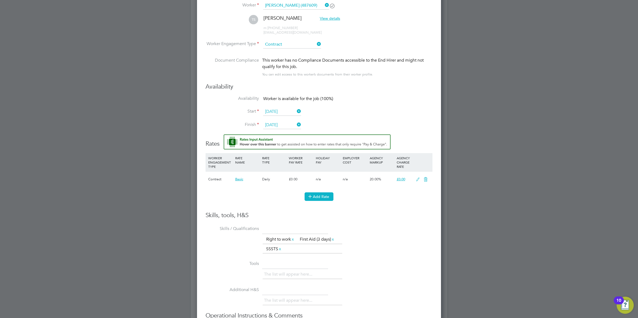
click at [329, 199] on button "Add Rate" at bounding box center [319, 197] width 29 height 9
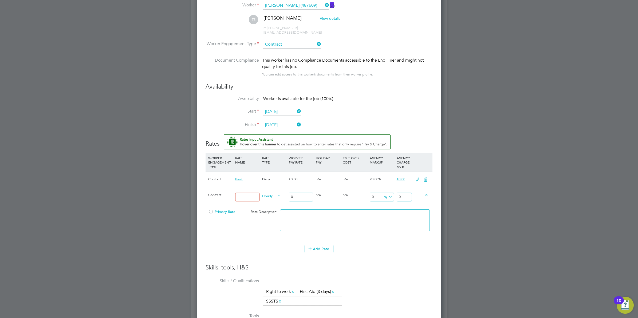
click at [276, 196] on icon at bounding box center [276, 195] width 0 height 7
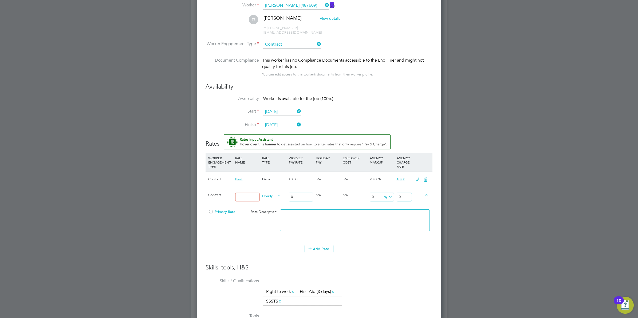
click at [276, 196] on icon at bounding box center [276, 195] width 0 height 7
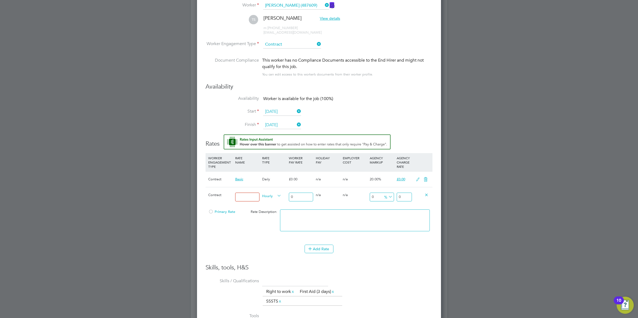
click at [276, 196] on icon at bounding box center [276, 195] width 0 height 7
click at [416, 179] on icon at bounding box center [418, 180] width 7 height 4
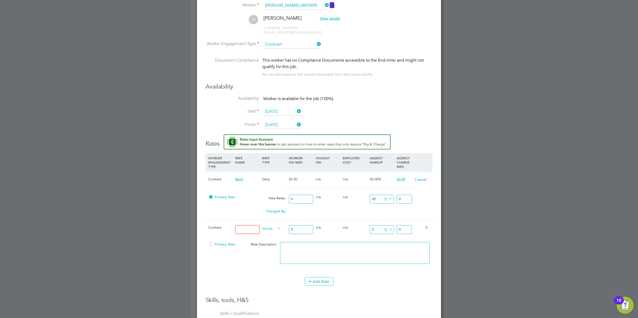
click at [214, 197] on span "Primary Rate" at bounding box center [221, 197] width 27 height 5
click at [271, 180] on div "Daily" at bounding box center [274, 179] width 27 height 15
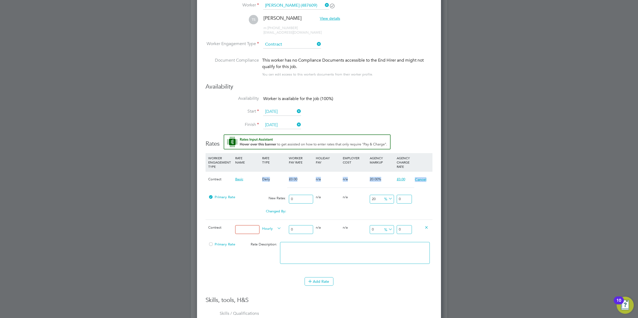
drag, startPoint x: 271, startPoint y: 180, endPoint x: 278, endPoint y: 231, distance: 51.9
click at [276, 231] on icon at bounding box center [276, 228] width 0 height 7
click at [276, 227] on icon at bounding box center [276, 228] width 0 height 7
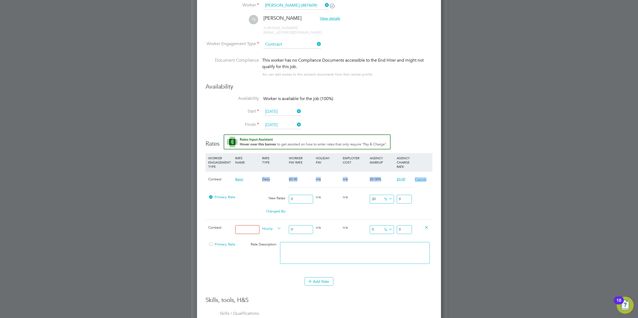
click at [276, 227] on icon at bounding box center [276, 228] width 0 height 7
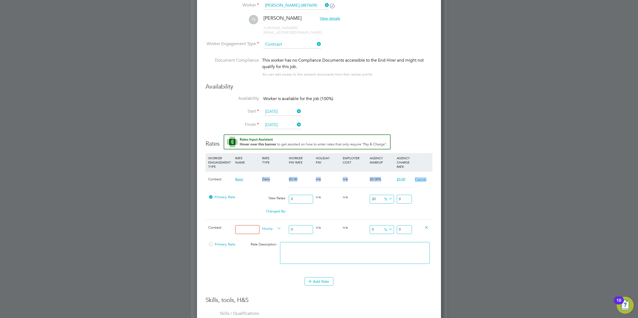
click at [428, 228] on icon at bounding box center [427, 227] width 4 height 4
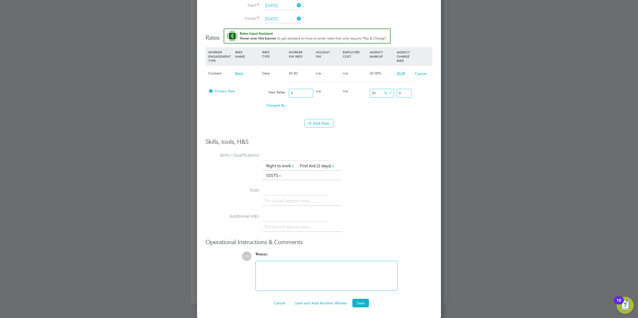
click at [272, 124] on div "Add Rate" at bounding box center [319, 123] width 227 height 9
click at [307, 93] on input "0" at bounding box center [301, 93] width 24 height 9
type input "2"
type input "2.4"
type input "24"
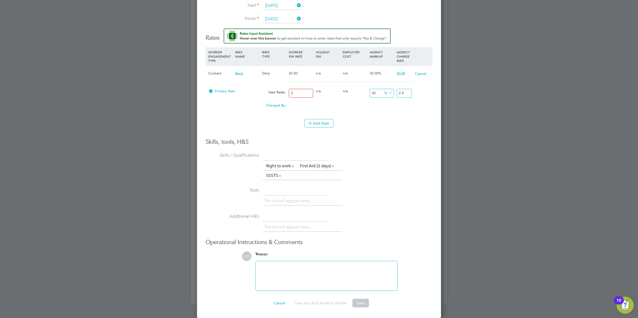
type input "28.8"
type input "240"
type input "288"
type input "240"
click at [362, 160] on li "Skills / Qualifications The list will appear here... Right to work x First Aid …" at bounding box center [319, 168] width 227 height 35
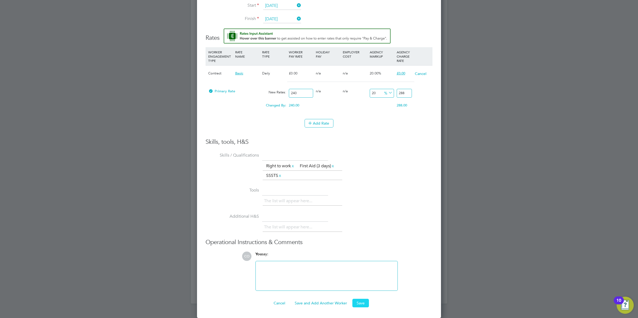
click at [361, 305] on button "Save" at bounding box center [361, 303] width 17 height 9
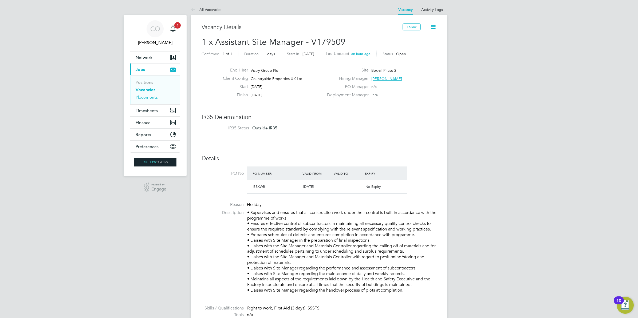
click at [149, 98] on link "Placements" at bounding box center [147, 97] width 22 height 5
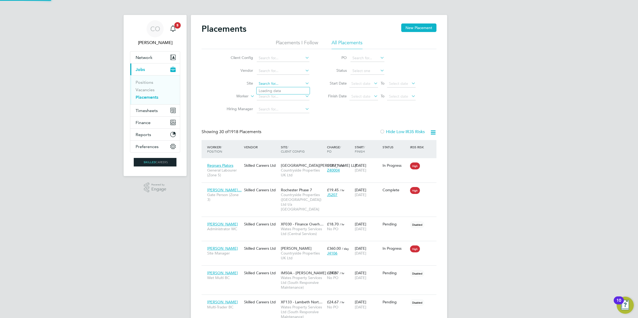
click at [278, 85] on input at bounding box center [283, 83] width 53 height 7
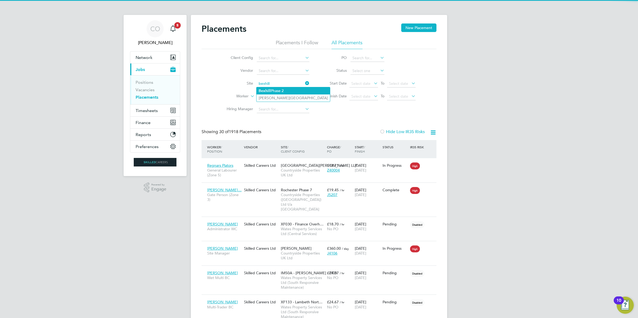
click at [278, 89] on li "Bexhill Phase 2" at bounding box center [293, 90] width 73 height 7
type input "Bexhill Phase 2"
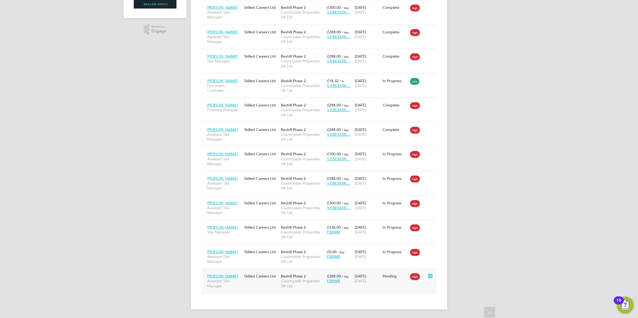
click at [431, 277] on icon at bounding box center [429, 276] width 5 height 6
click at [410, 309] on li "Start" at bounding box center [414, 309] width 38 height 7
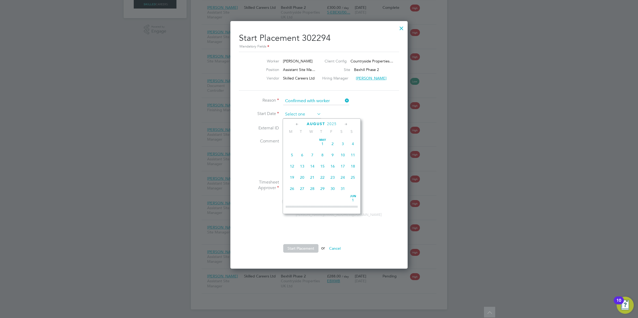
click at [306, 111] on input at bounding box center [302, 115] width 38 height 8
click at [301, 164] on span "26" at bounding box center [302, 159] width 10 height 10
type input "[DATE]"
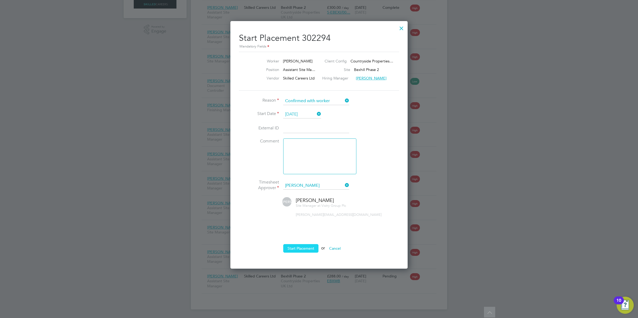
click at [307, 249] on button "Start Placement" at bounding box center [300, 248] width 35 height 9
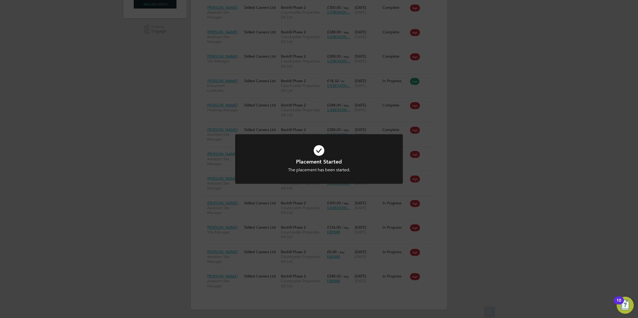
click at [508, 243] on div "Placement Started The placement has been started. Cancel Okay" at bounding box center [319, 159] width 638 height 318
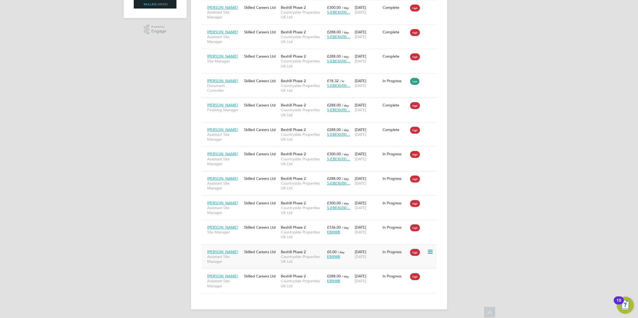
click at [260, 259] on div "Sean Whyton Assistant Site Manager Skilled Careers Ltd Bexhill Phase 2 Countrys…" at bounding box center [319, 257] width 235 height 25
click at [299, 257] on span "Countryside Properties UK Ltd" at bounding box center [303, 260] width 44 height 10
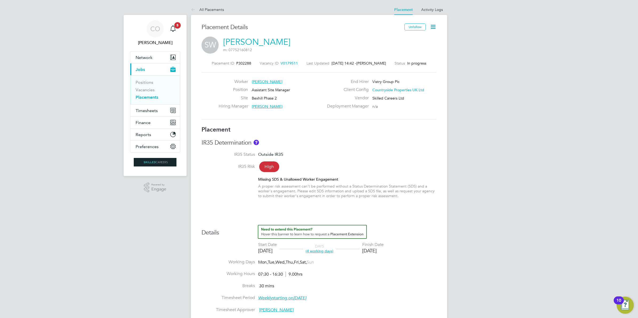
click at [435, 24] on icon at bounding box center [433, 27] width 7 height 7
click at [416, 39] on li "Edit Placement e" at bounding box center [415, 39] width 39 height 7
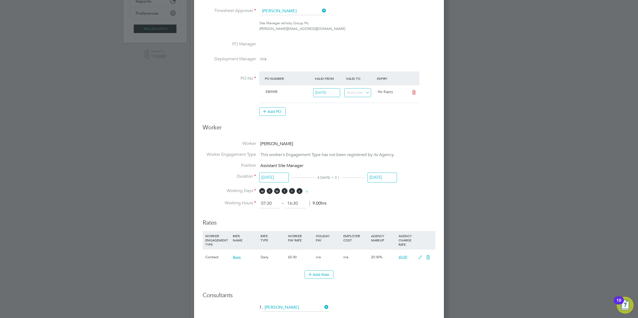
click at [421, 259] on icon at bounding box center [420, 258] width 7 height 4
click at [299, 278] on input "0" at bounding box center [300, 277] width 25 height 9
type input "2"
type input "2.4"
type input "24"
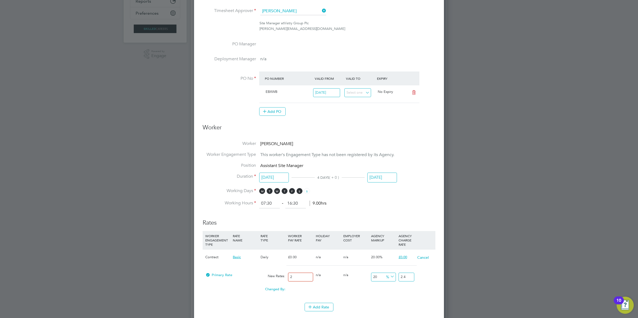
type input "28.8"
type input "240"
type input "288"
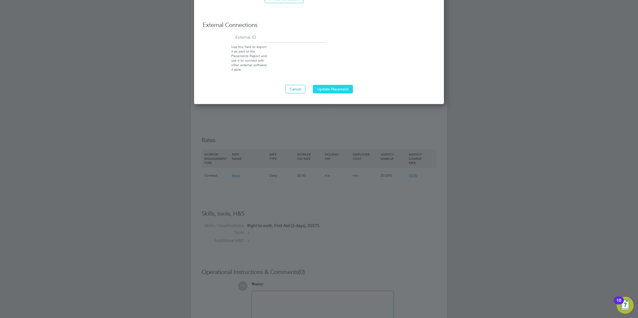
type input "240"
click at [339, 88] on button "Update Placement" at bounding box center [333, 89] width 40 height 9
